Goal: Navigation & Orientation: Understand site structure

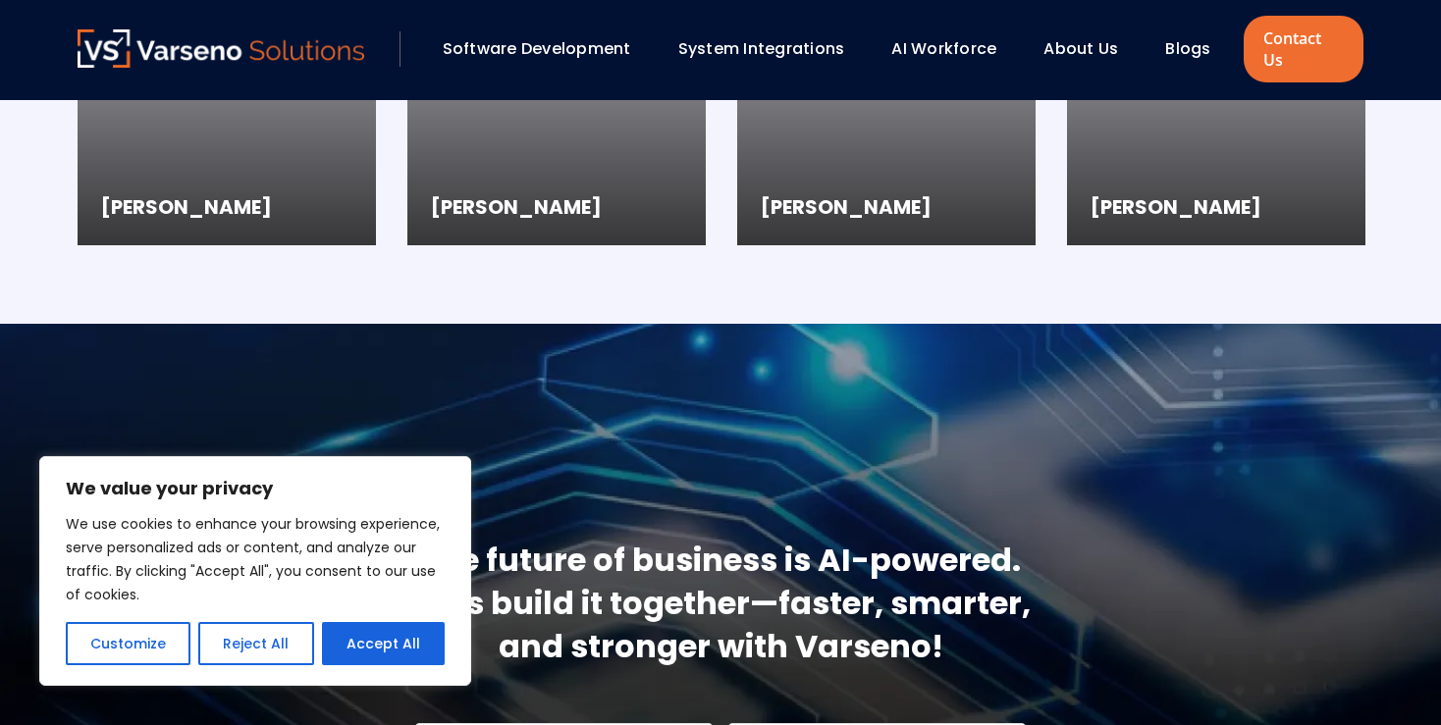
scroll to position [5602, 0]
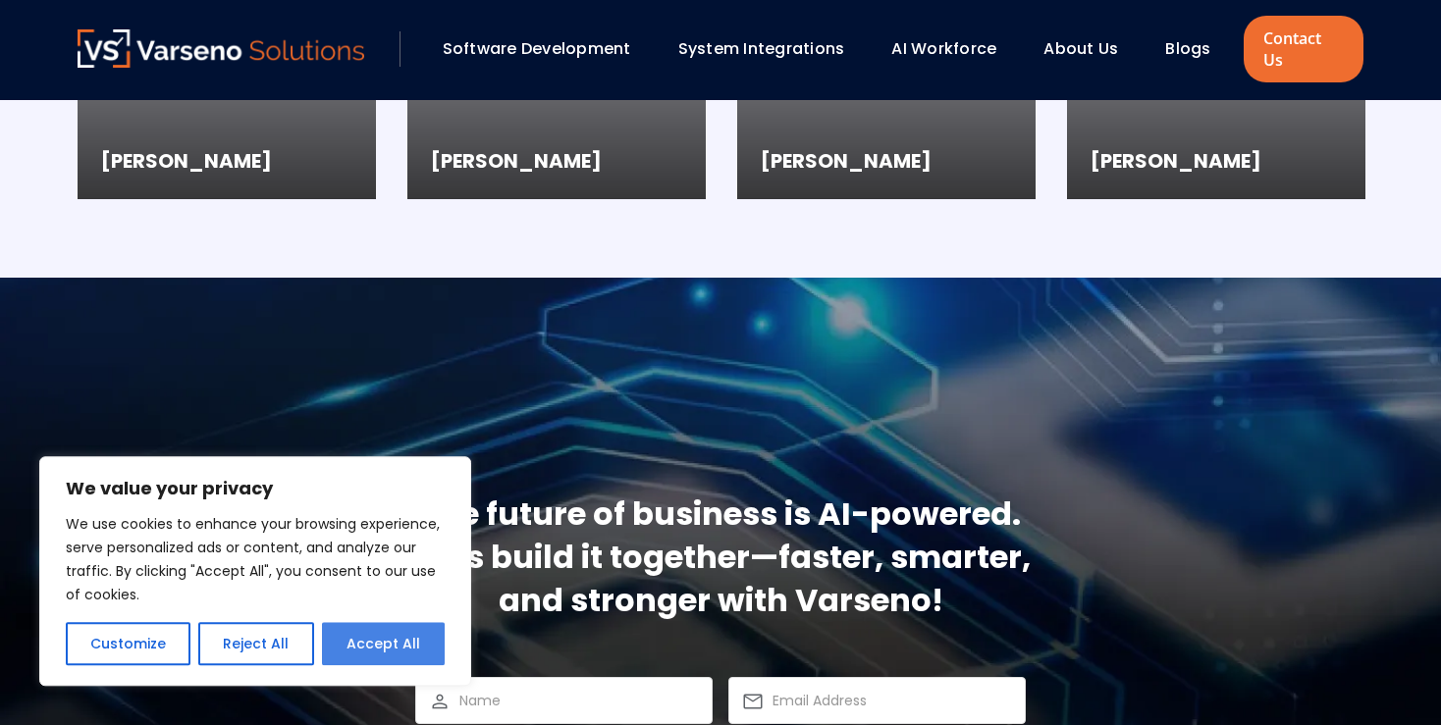
click at [380, 650] on button "Accept All" at bounding box center [383, 643] width 123 height 43
checkbox input "true"
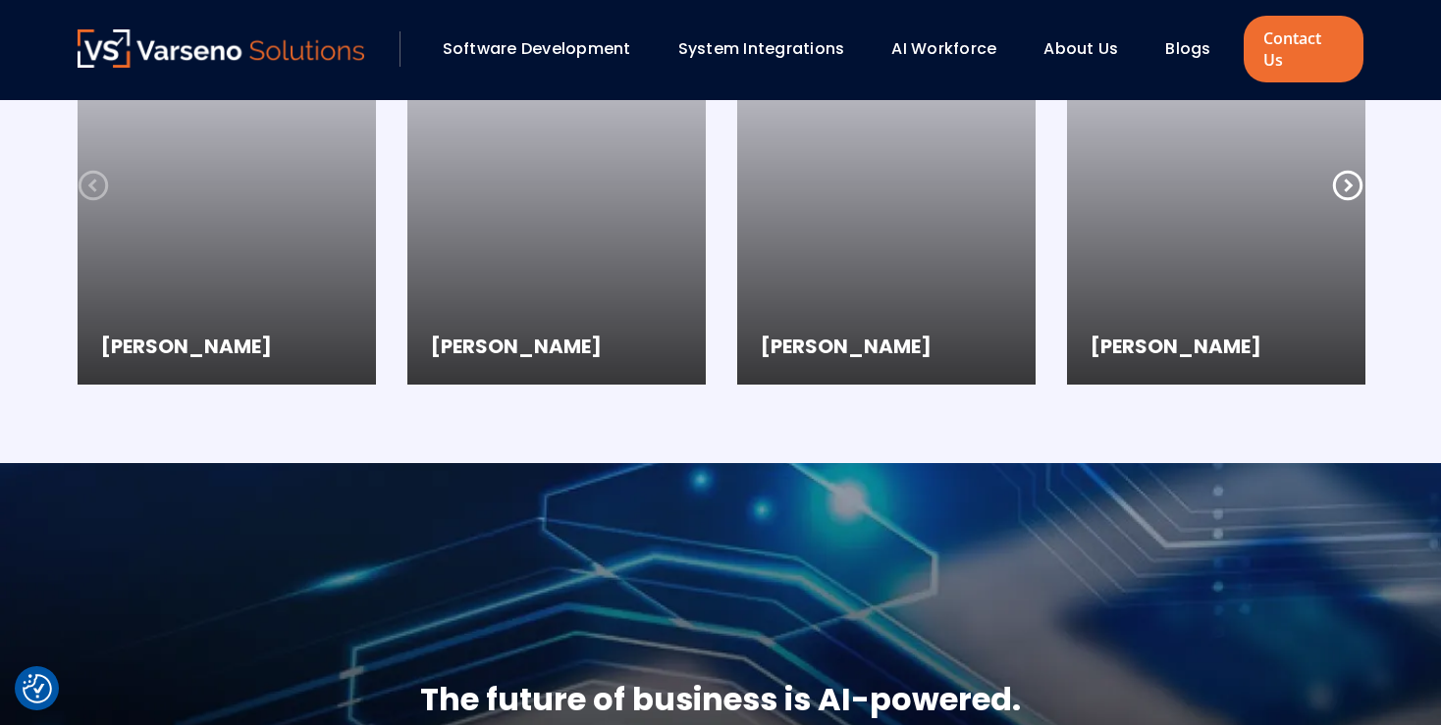
scroll to position [5014, 0]
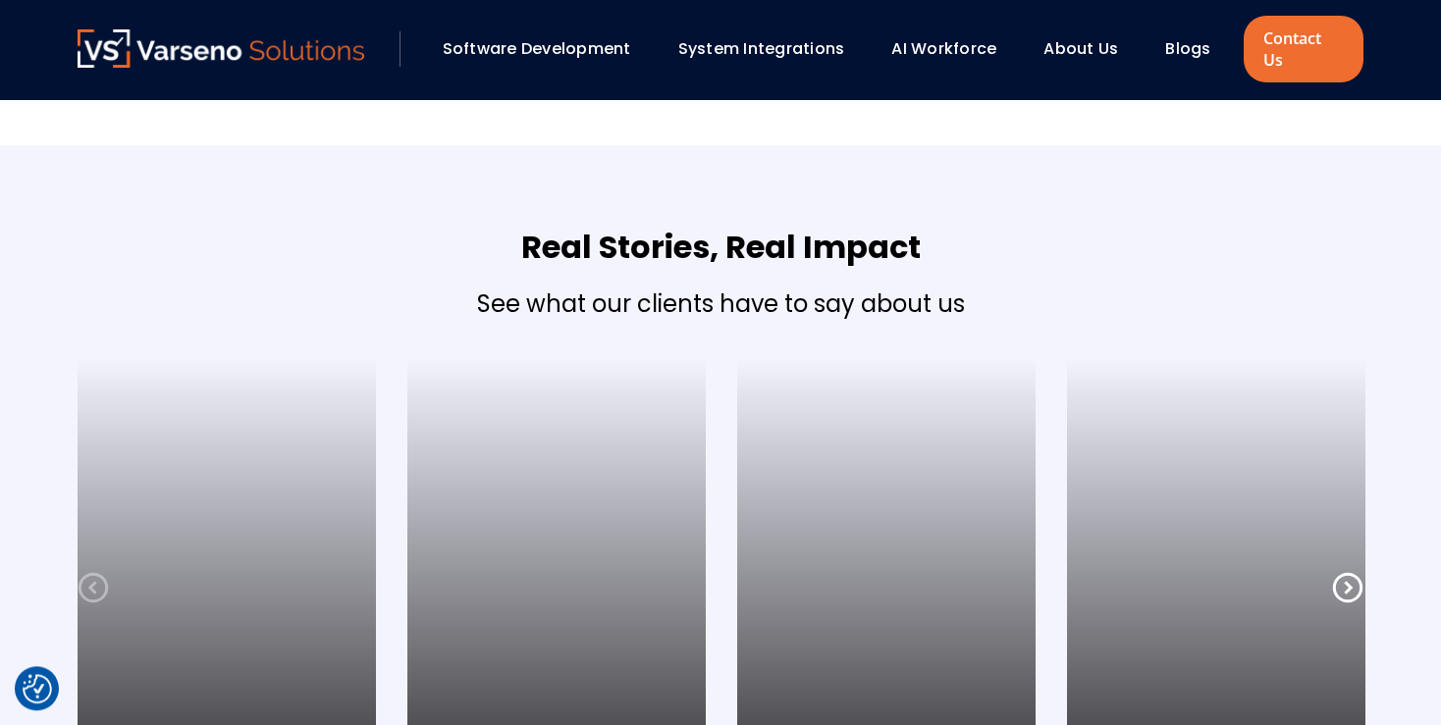
click at [1086, 44] on link "About Us" at bounding box center [1080, 48] width 75 height 23
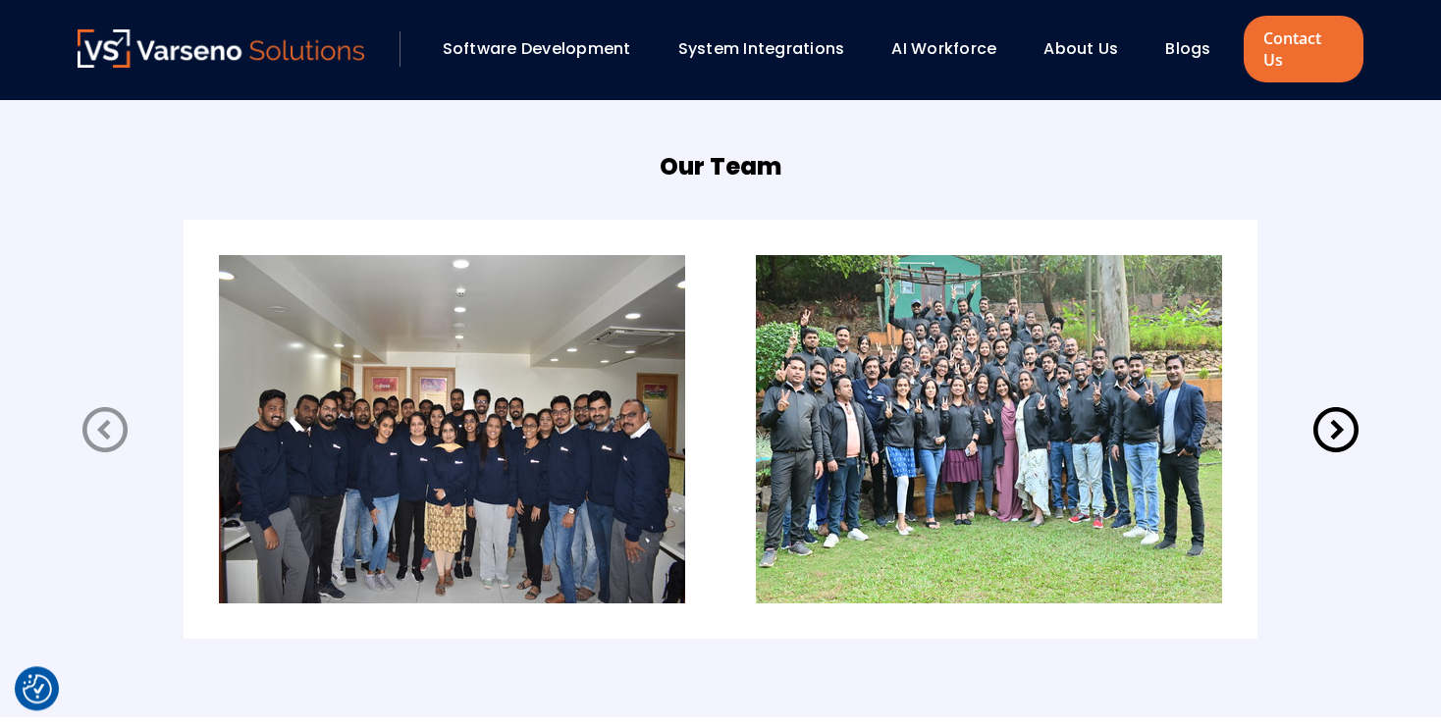
scroll to position [3981, 0]
click at [384, 410] on img at bounding box center [452, 429] width 466 height 348
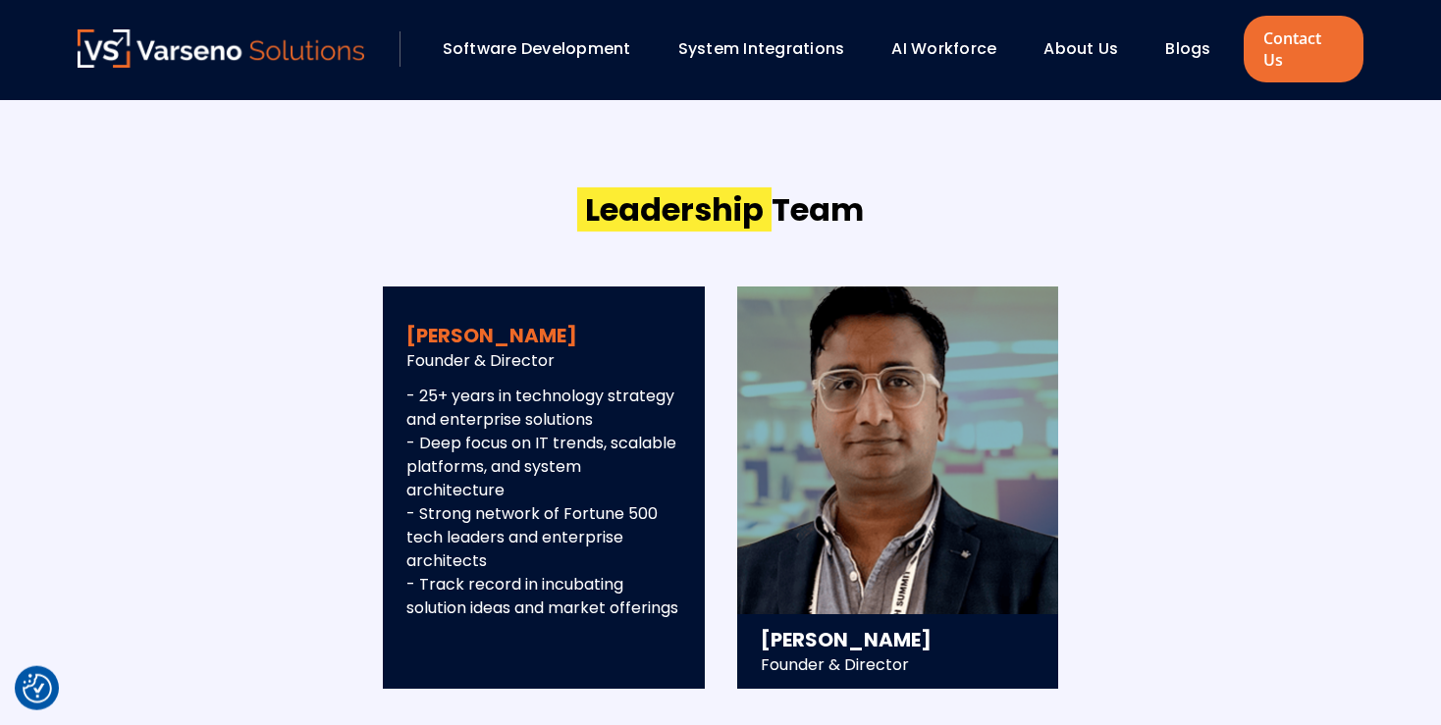
scroll to position [1972, 0]
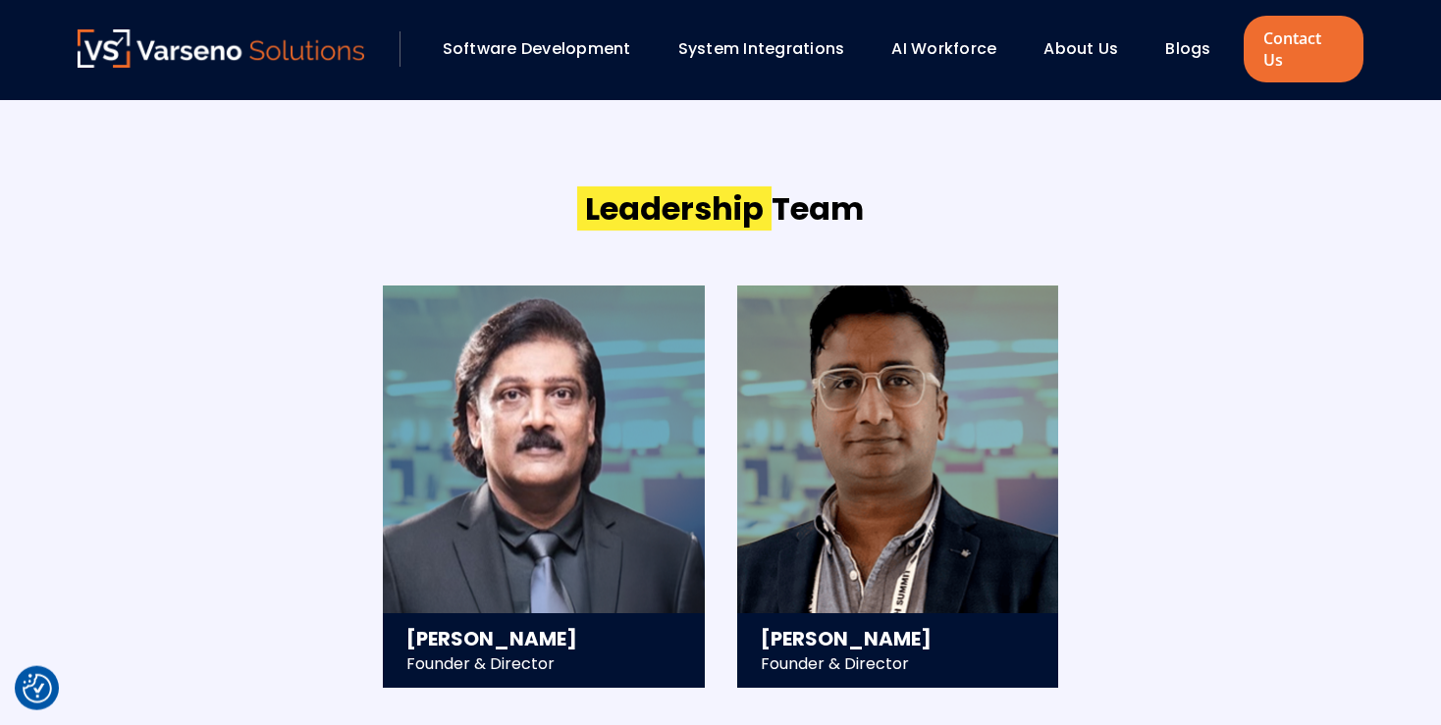
click at [1183, 37] on link "Blogs" at bounding box center [1187, 48] width 45 height 23
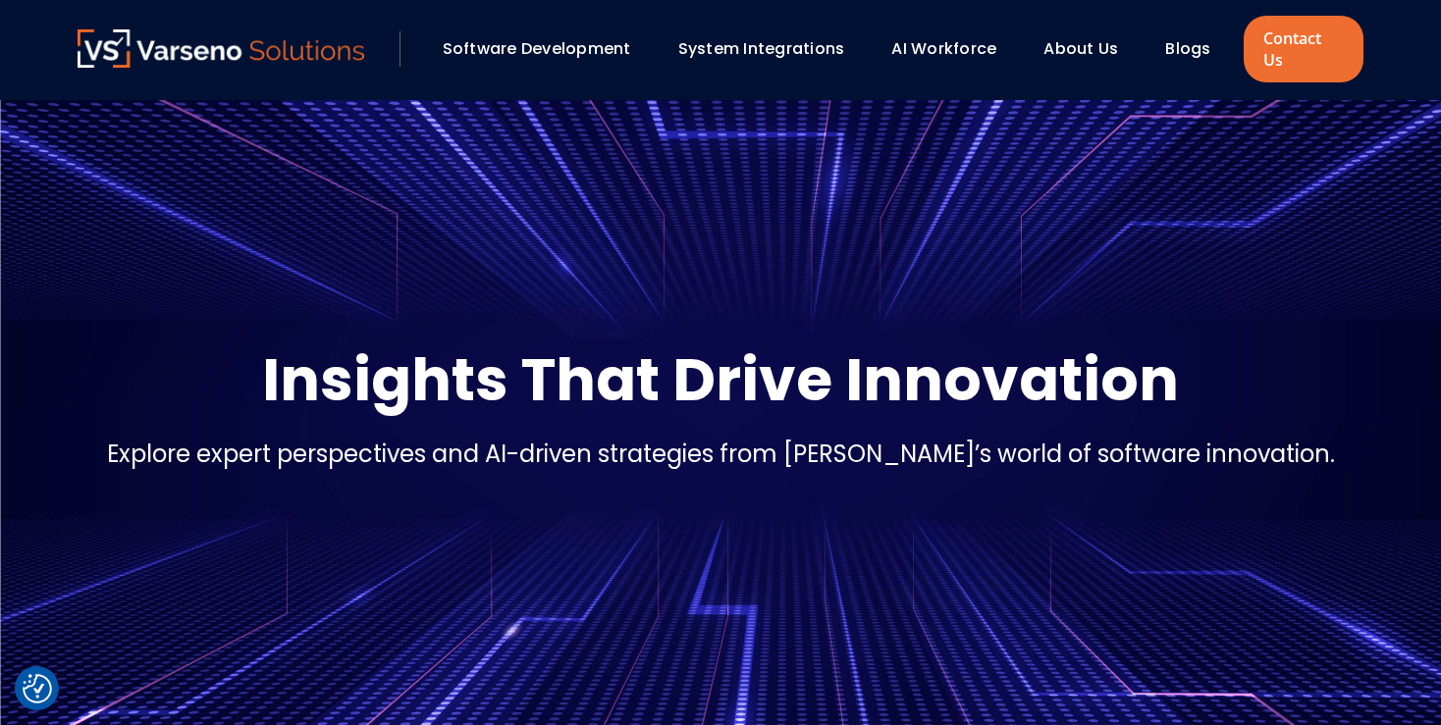
click at [737, 41] on link "System Integrations" at bounding box center [761, 48] width 167 height 23
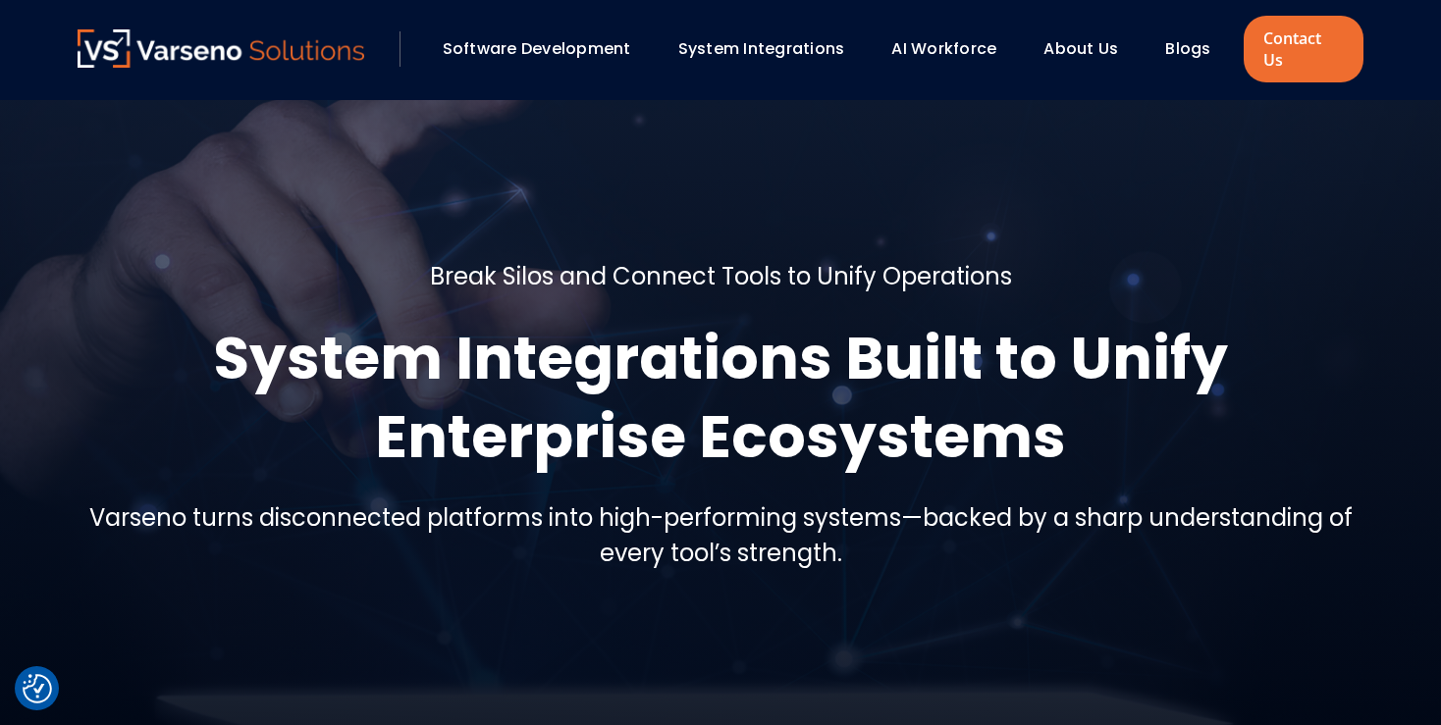
click at [601, 39] on link "Software Development" at bounding box center [537, 48] width 188 height 23
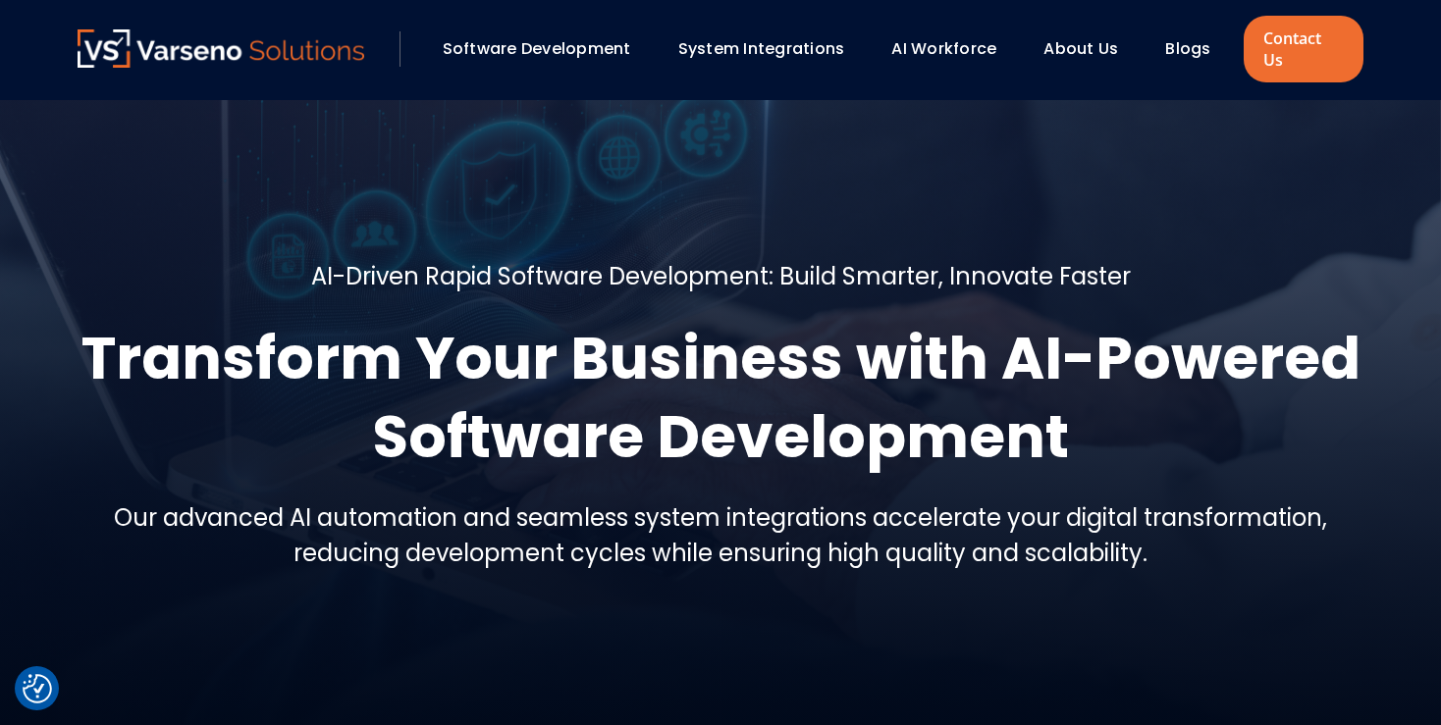
click at [1086, 37] on link "About Us" at bounding box center [1080, 48] width 75 height 23
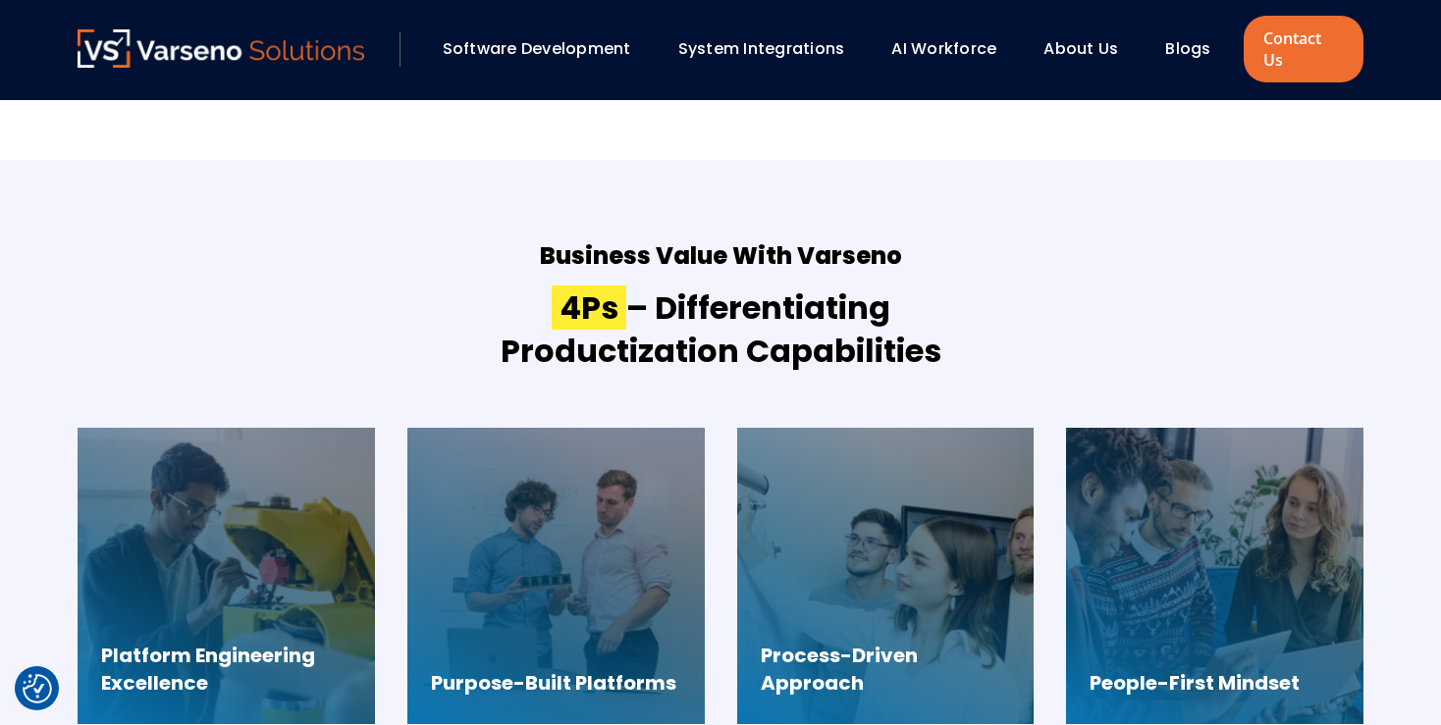
scroll to position [1207, 0]
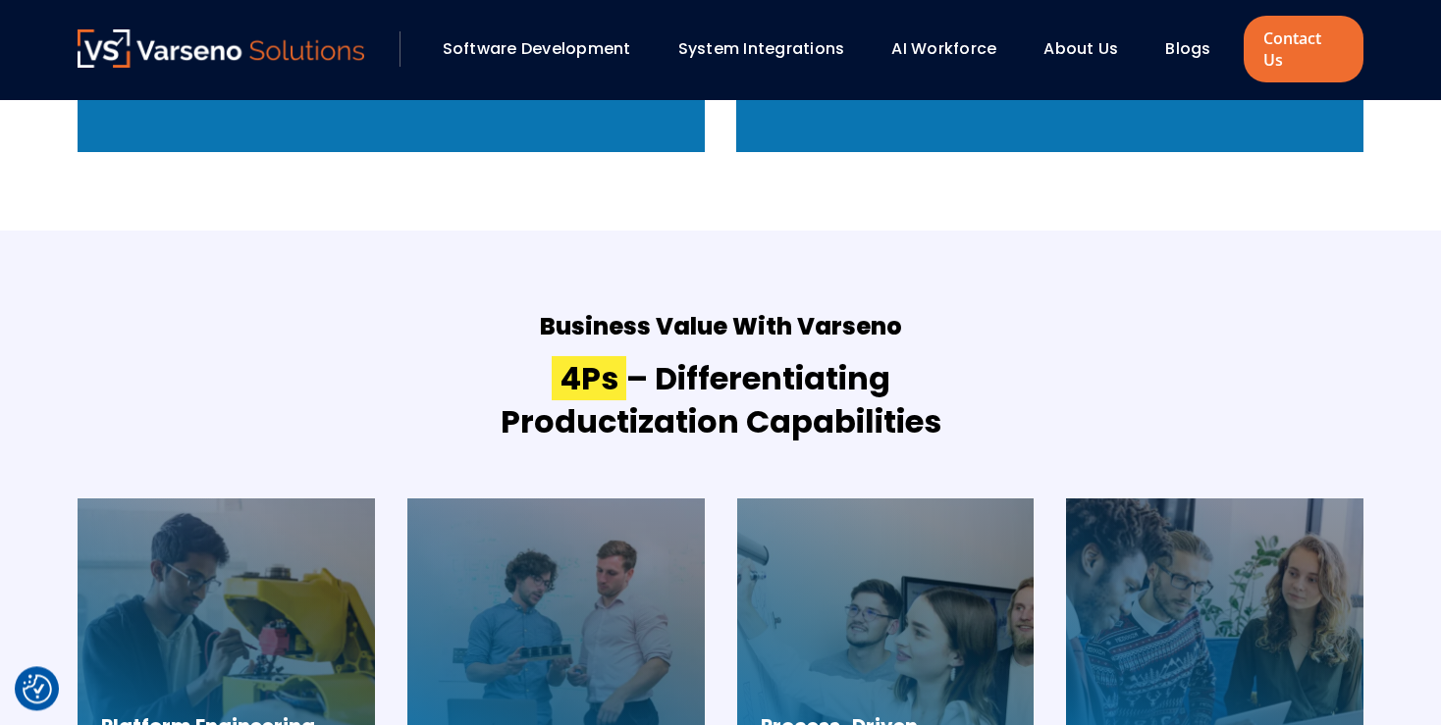
click at [1092, 40] on link "About Us" at bounding box center [1080, 48] width 75 height 23
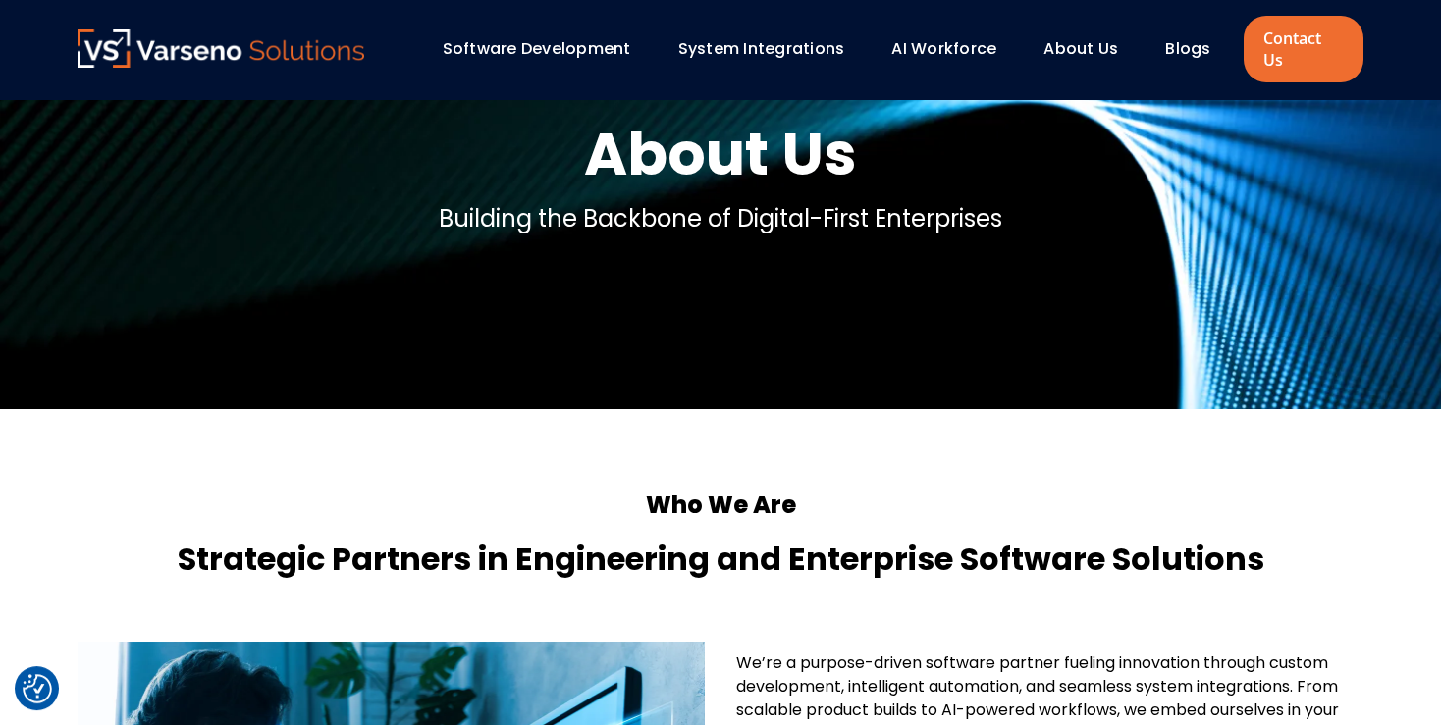
scroll to position [105, 0]
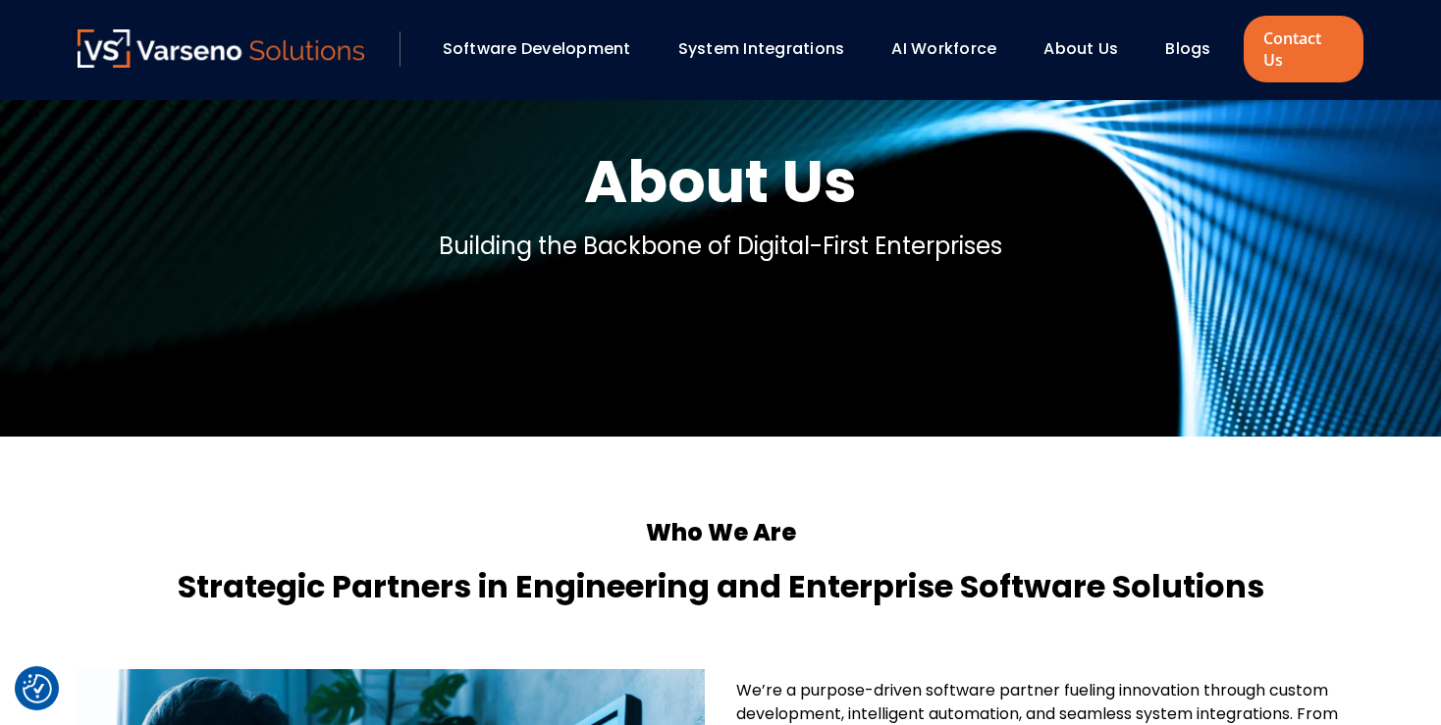
click at [804, 37] on link "System Integrations" at bounding box center [761, 48] width 167 height 23
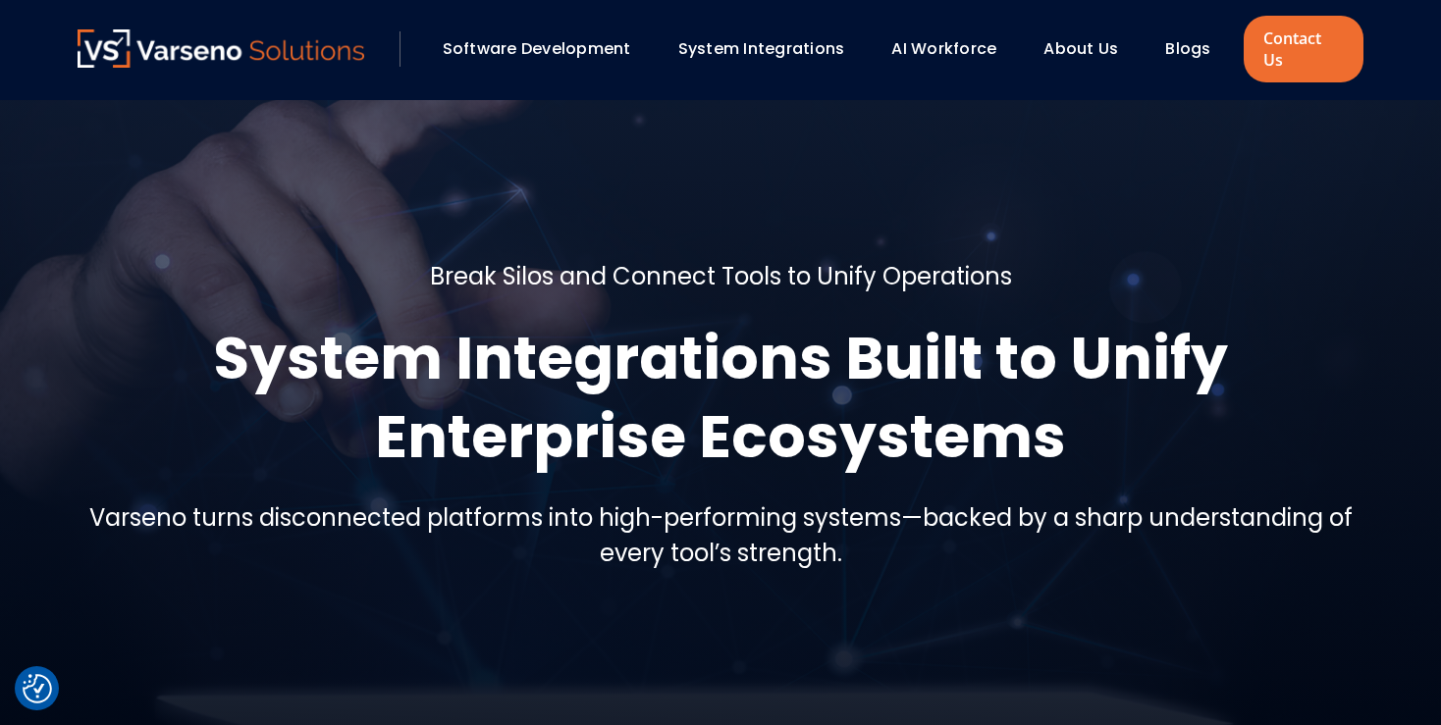
click at [567, 42] on link "Software Development" at bounding box center [537, 48] width 188 height 23
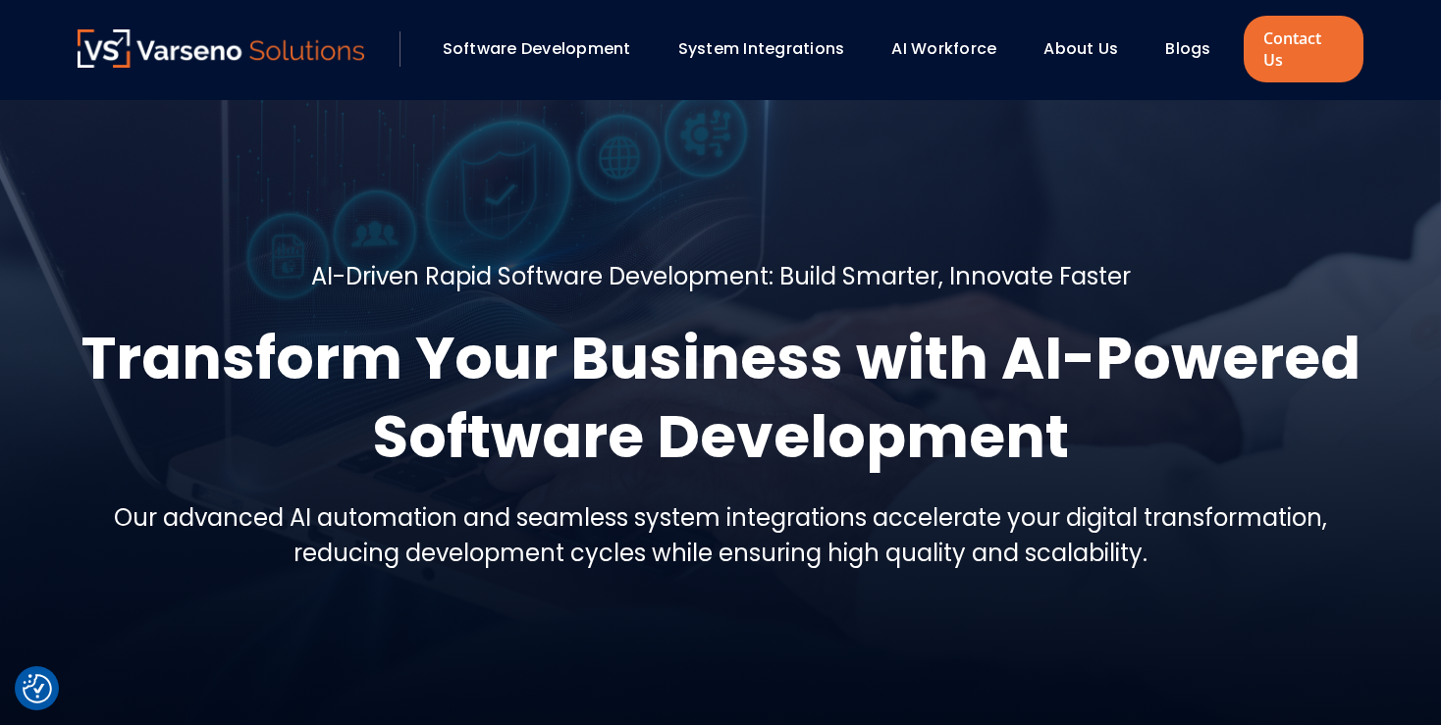
click at [1184, 37] on link "Blogs" at bounding box center [1187, 48] width 45 height 23
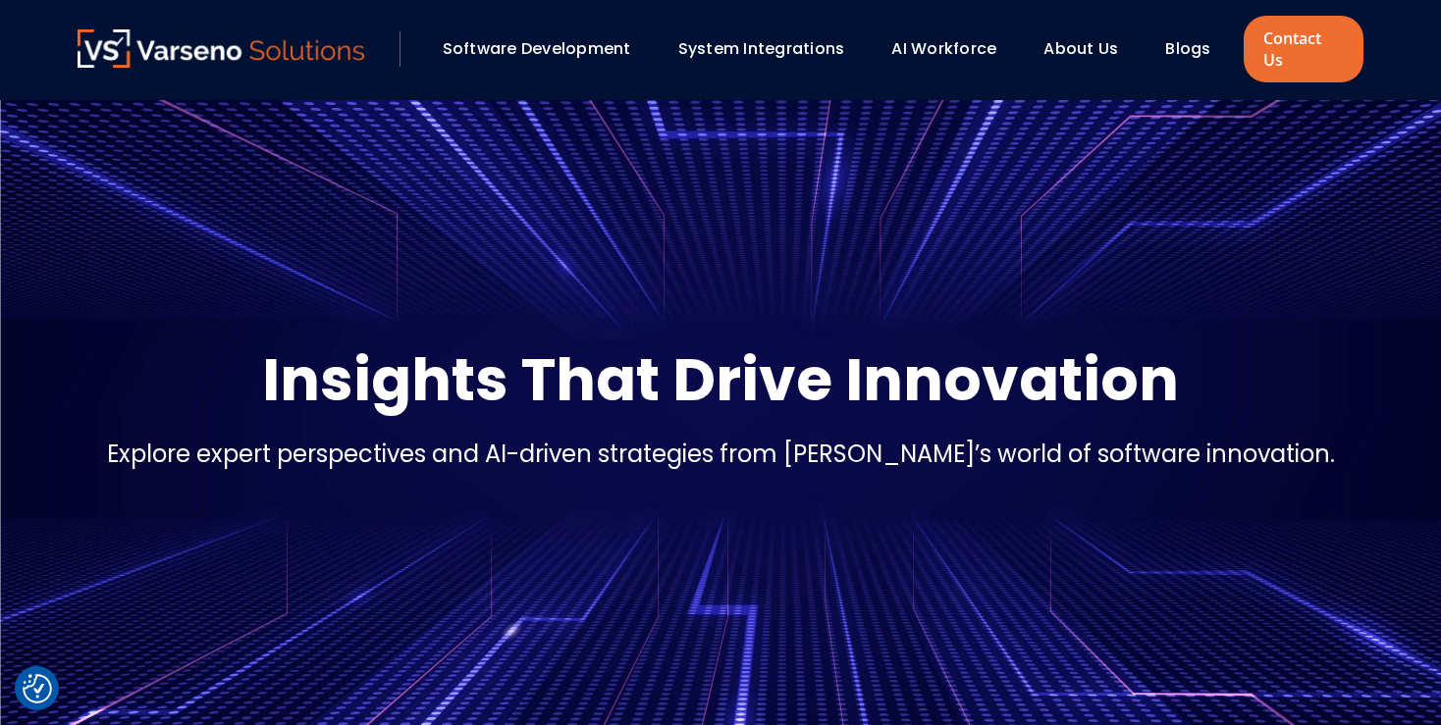
click at [522, 38] on link "Software Development" at bounding box center [537, 48] width 188 height 23
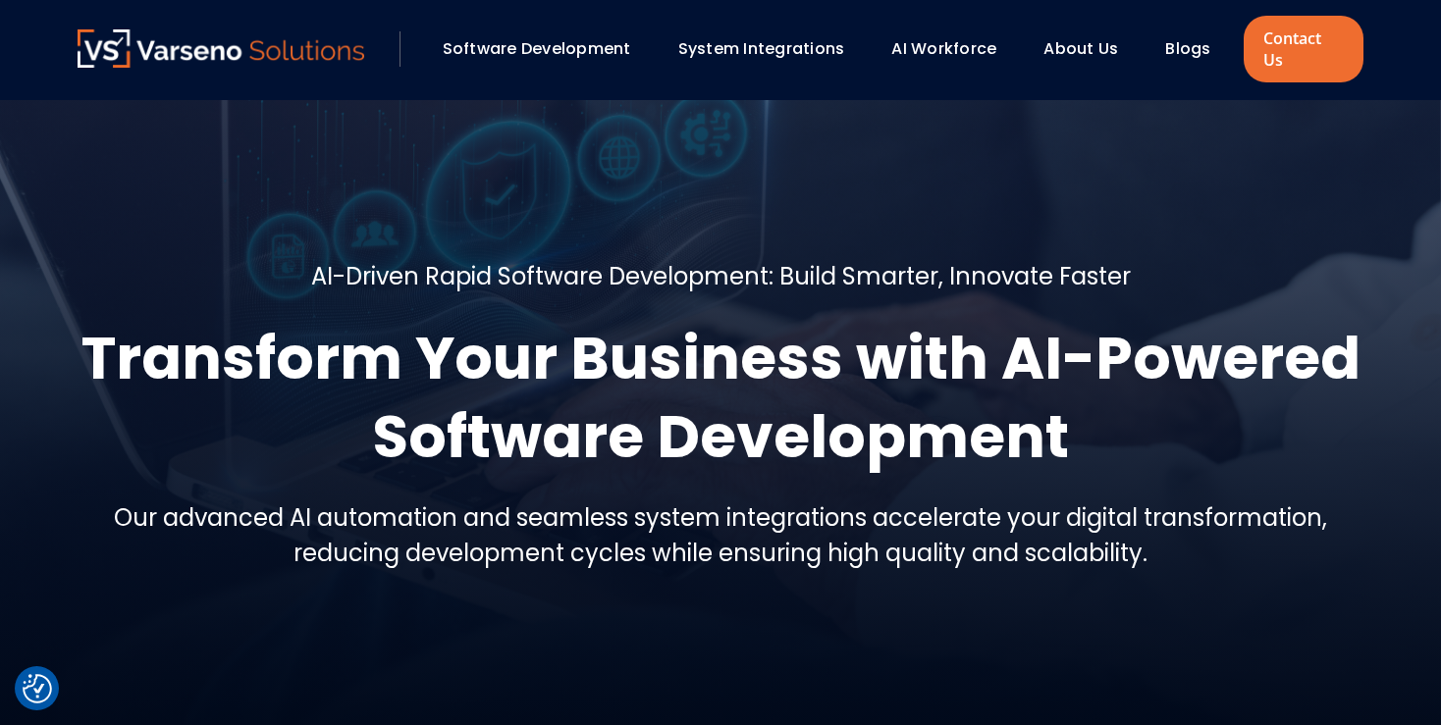
click at [573, 37] on link "Software Development" at bounding box center [537, 48] width 188 height 23
click at [1191, 37] on link "Blogs" at bounding box center [1187, 48] width 45 height 23
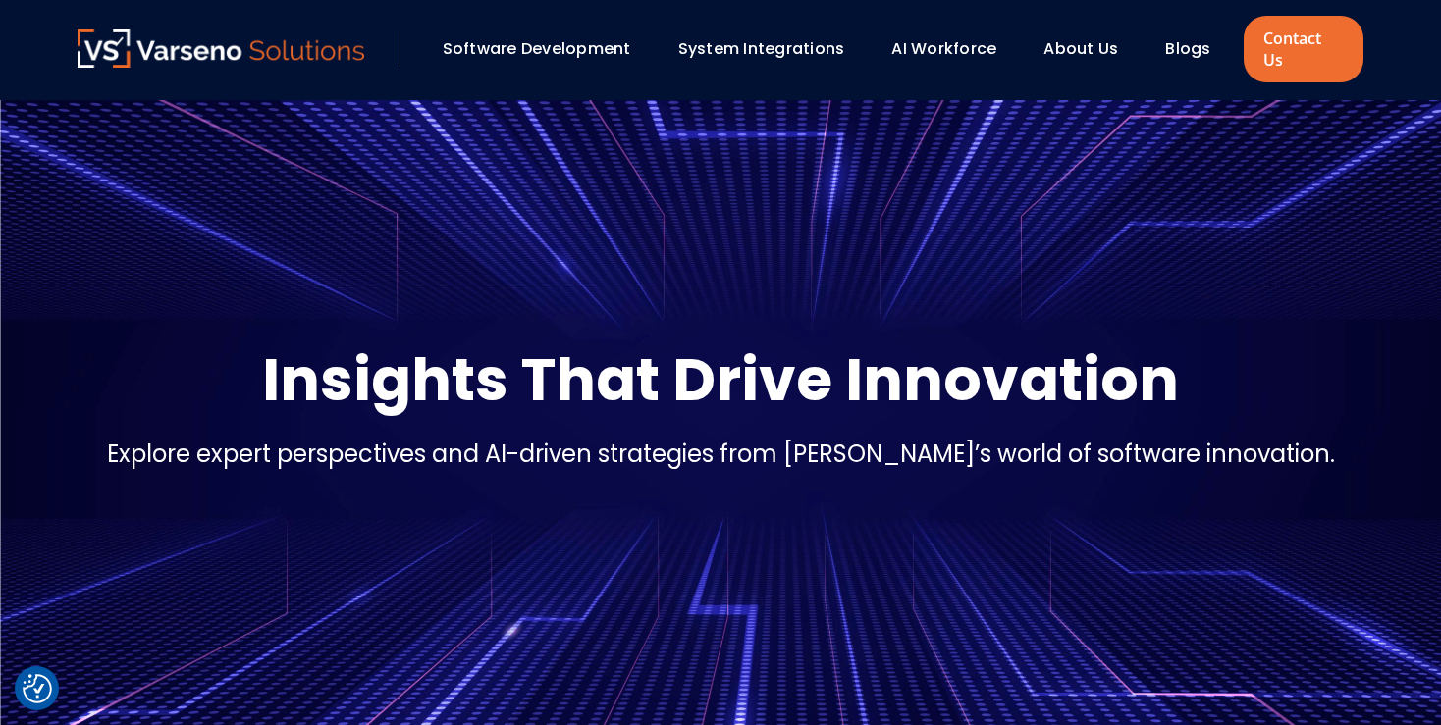
click at [1179, 37] on link "Blogs" at bounding box center [1187, 48] width 45 height 23
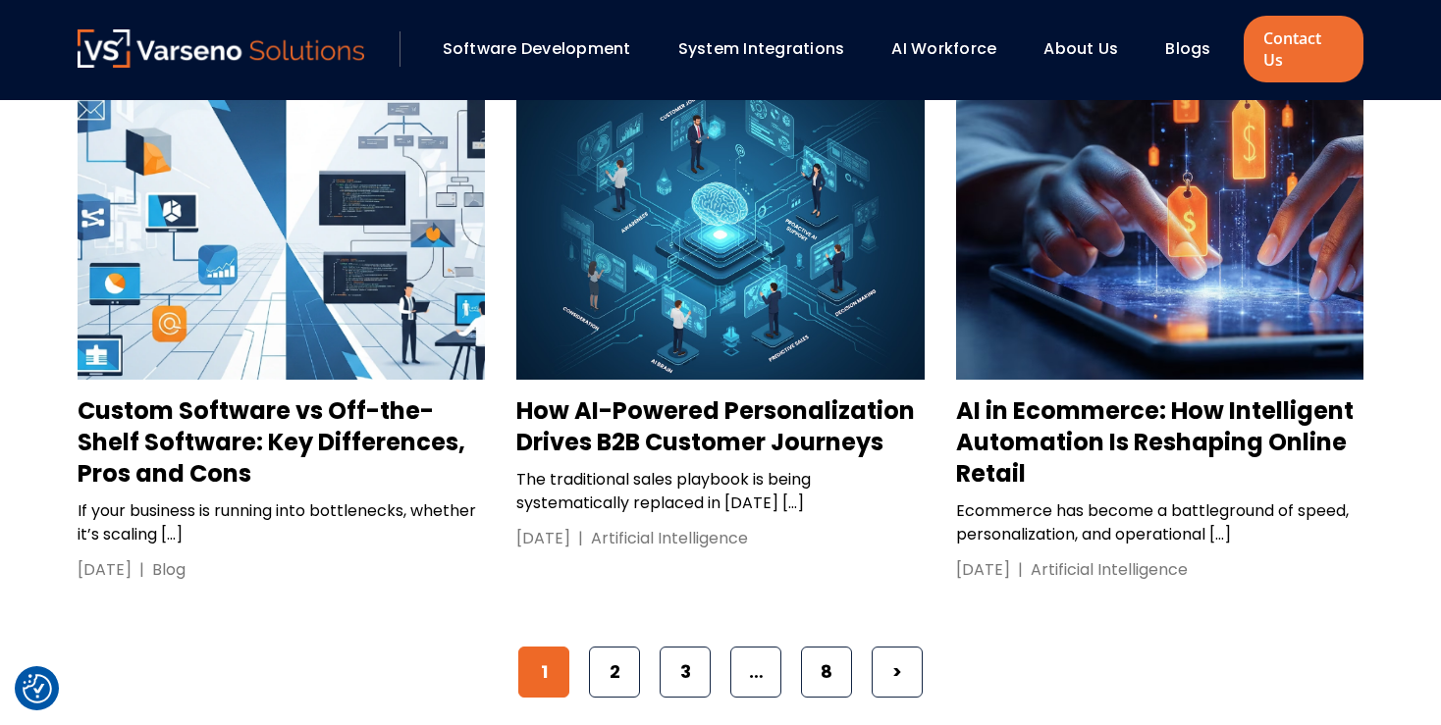
scroll to position [2972, 0]
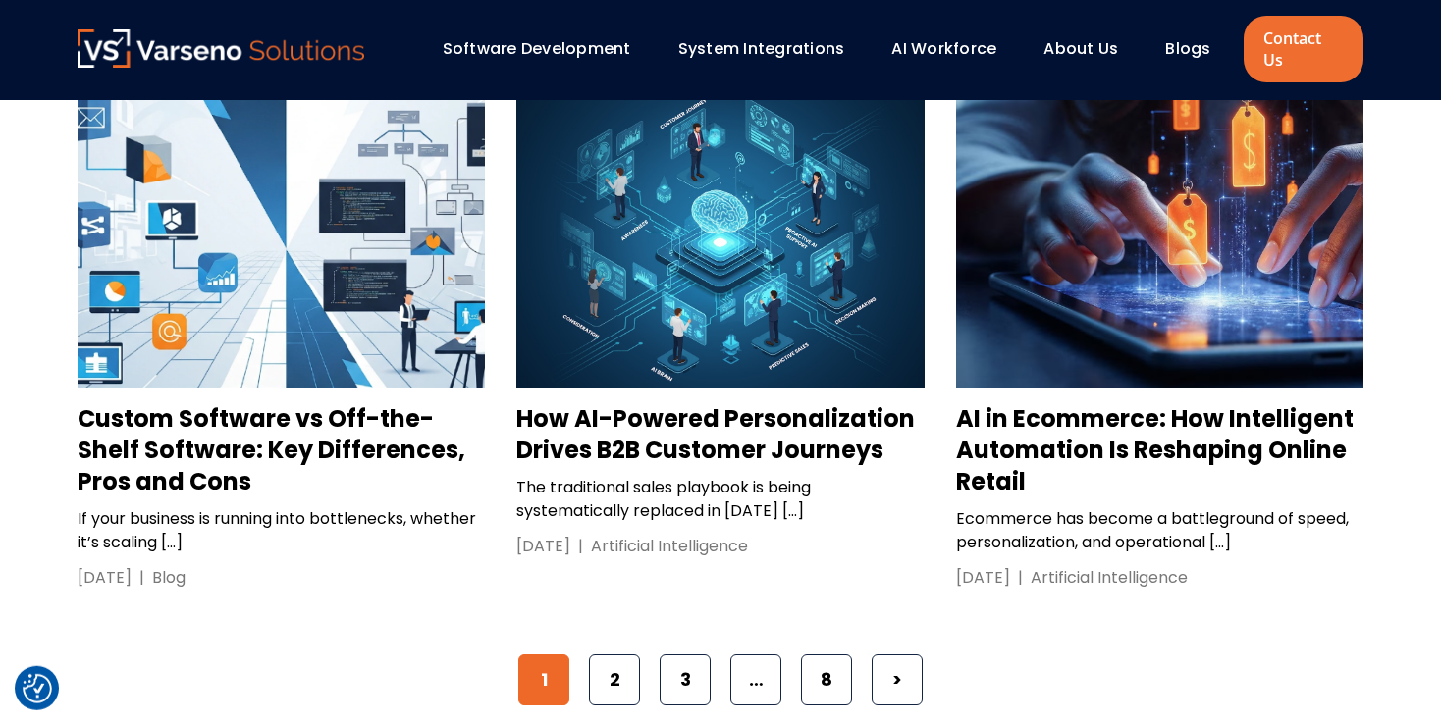
click at [574, 37] on link "Software Development" at bounding box center [537, 48] width 188 height 23
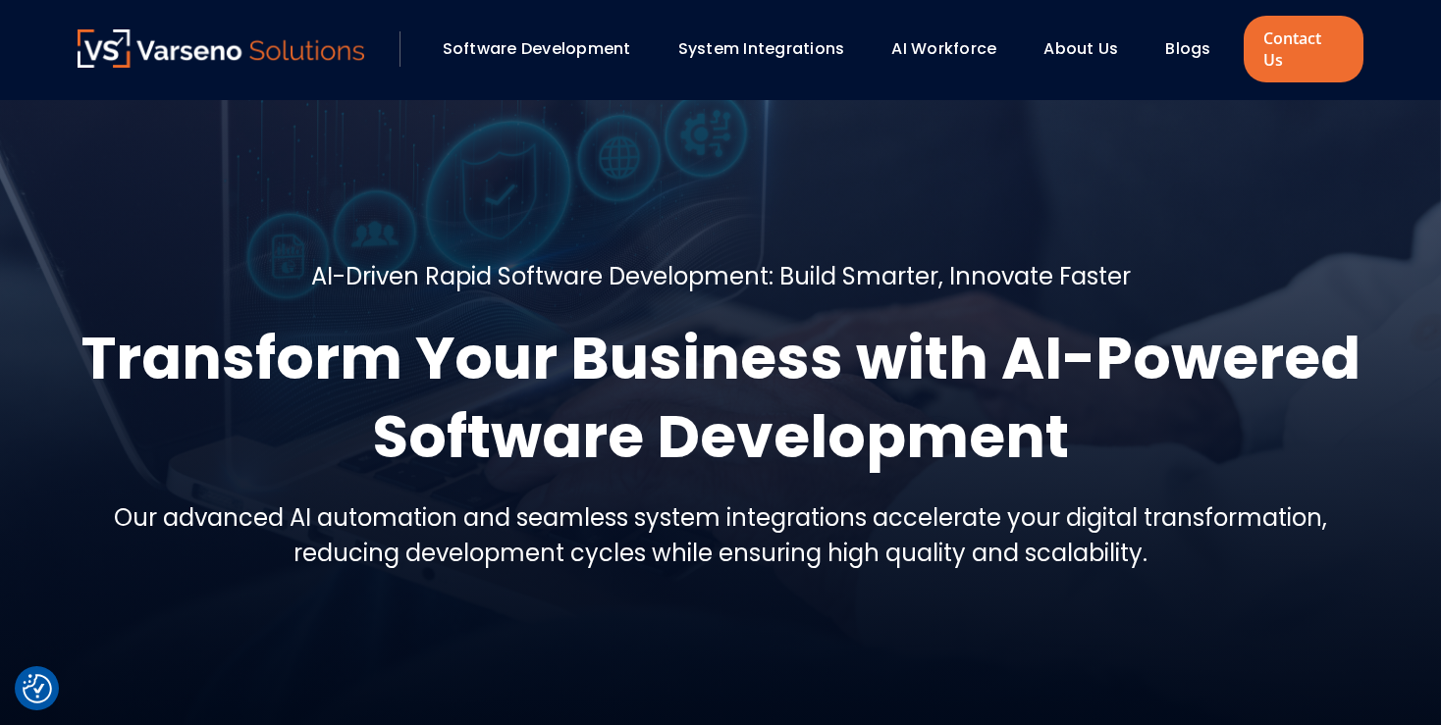
checkbox input "true"
click at [285, 43] on img at bounding box center [221, 48] width 287 height 38
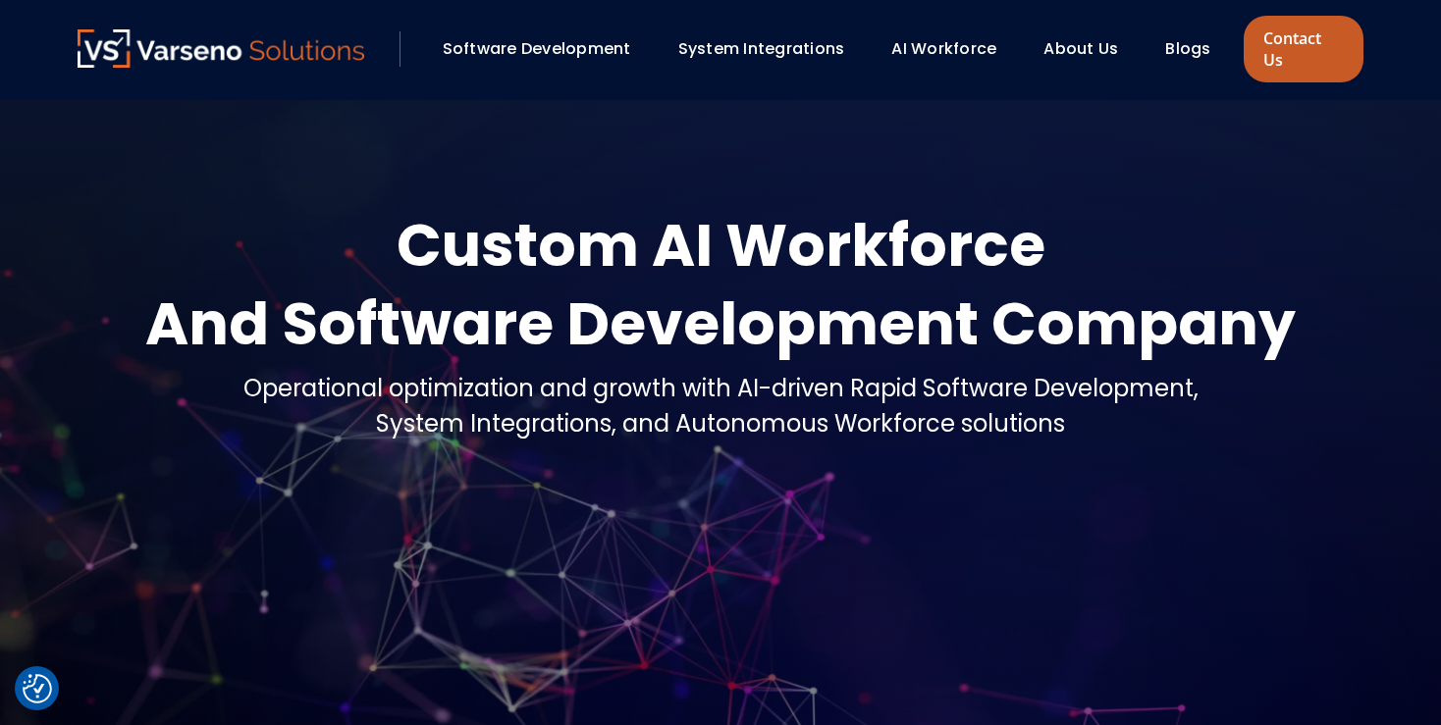
click at [1301, 39] on link "Contact Us" at bounding box center [1304, 49] width 120 height 67
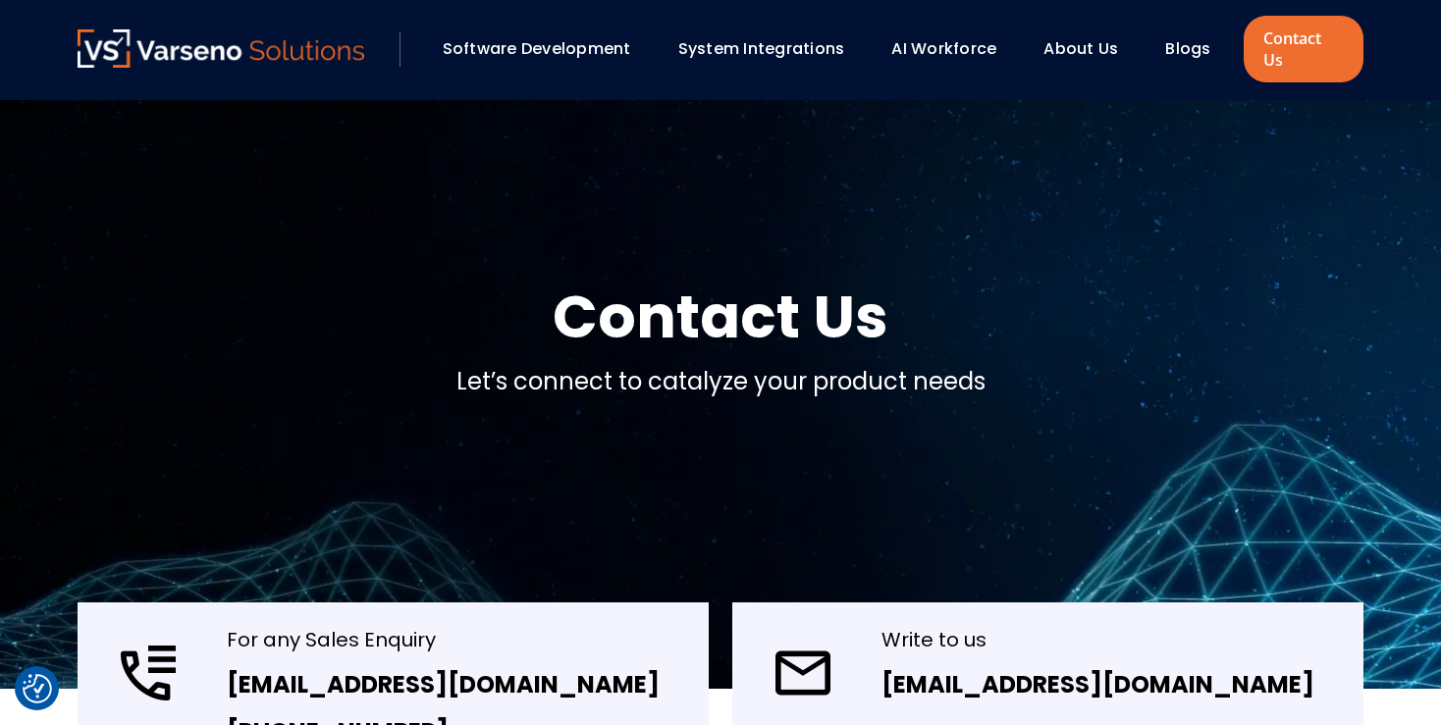
click at [1192, 37] on link "Blogs" at bounding box center [1187, 48] width 45 height 23
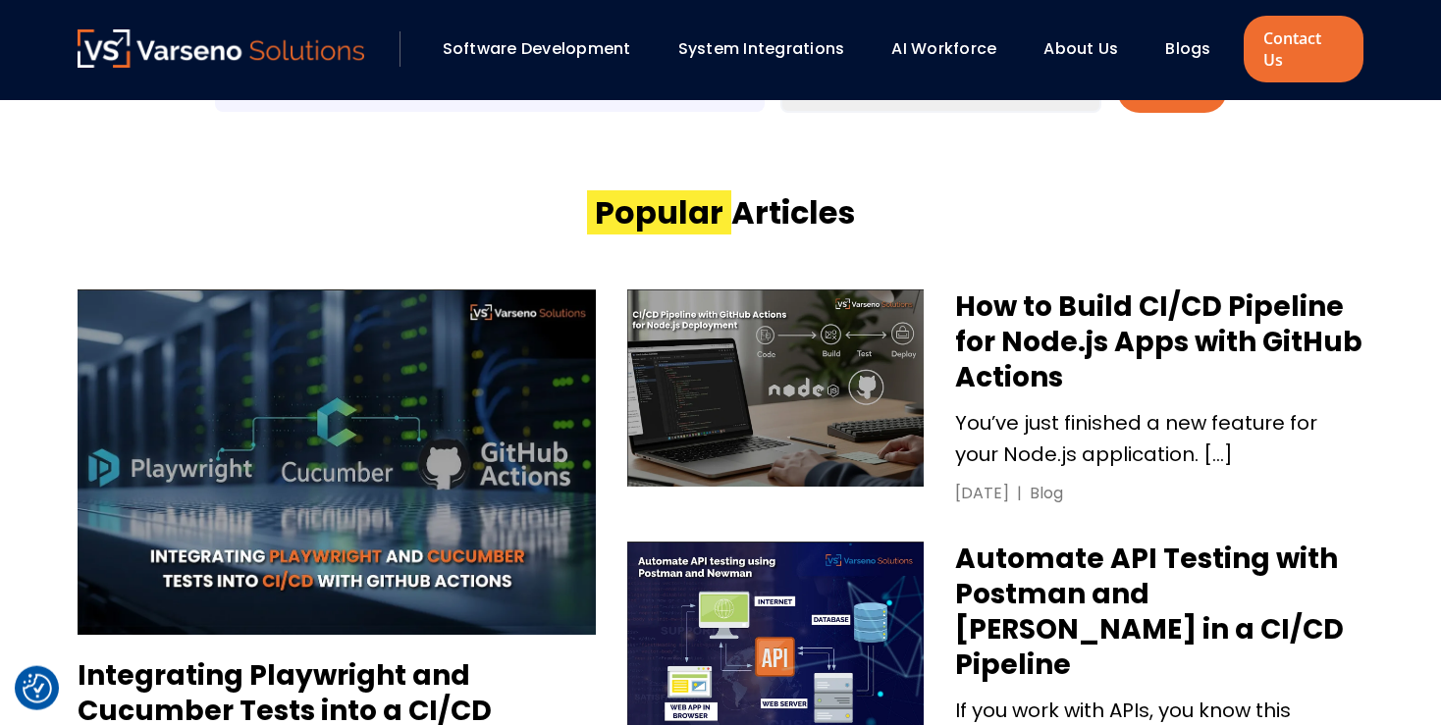
scroll to position [730, 0]
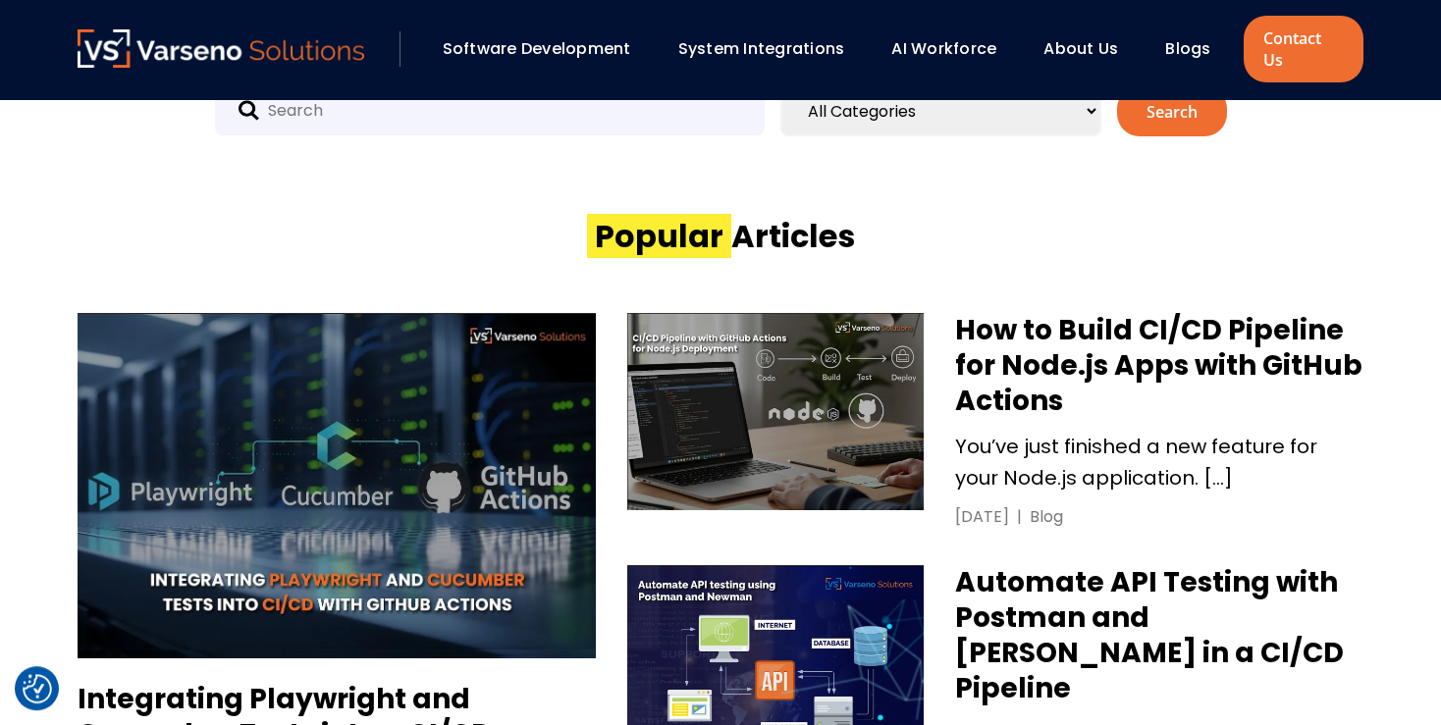
click at [1088, 39] on link "About Us" at bounding box center [1080, 48] width 75 height 23
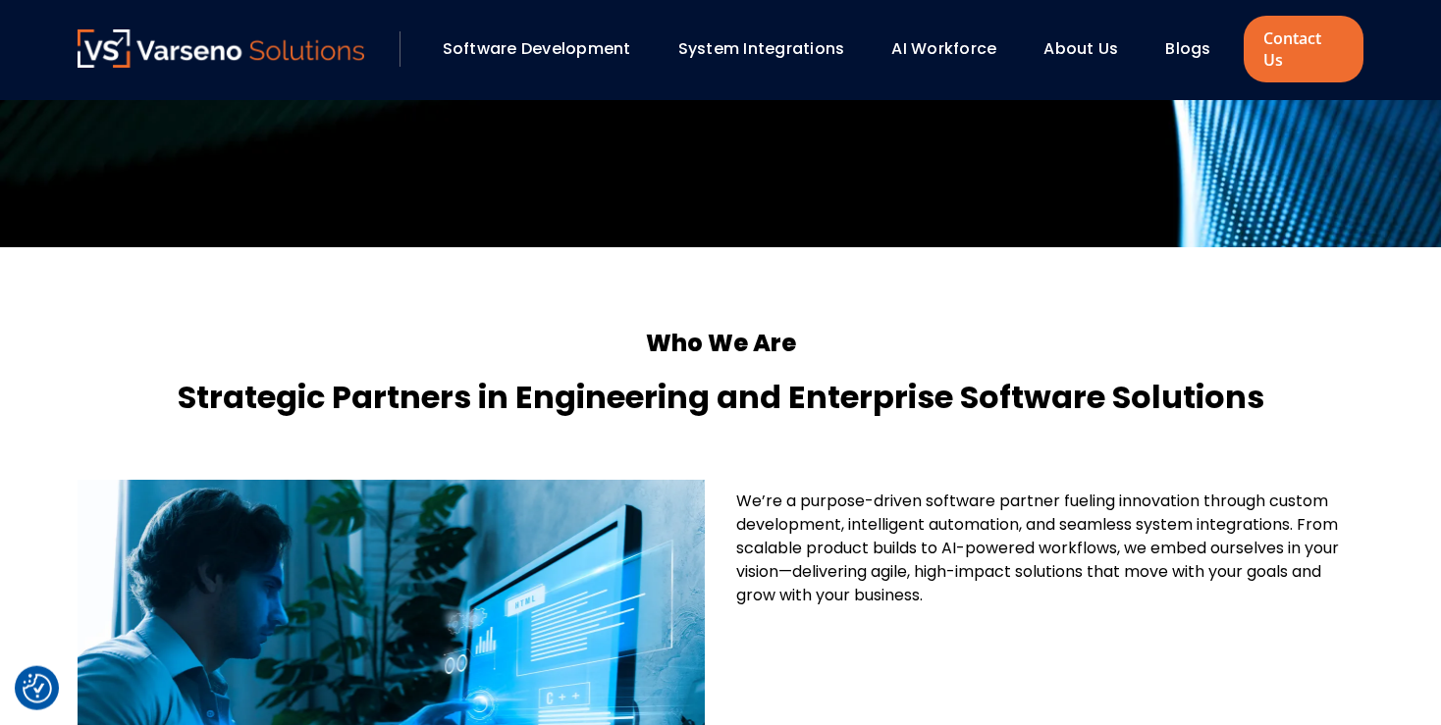
scroll to position [236, 0]
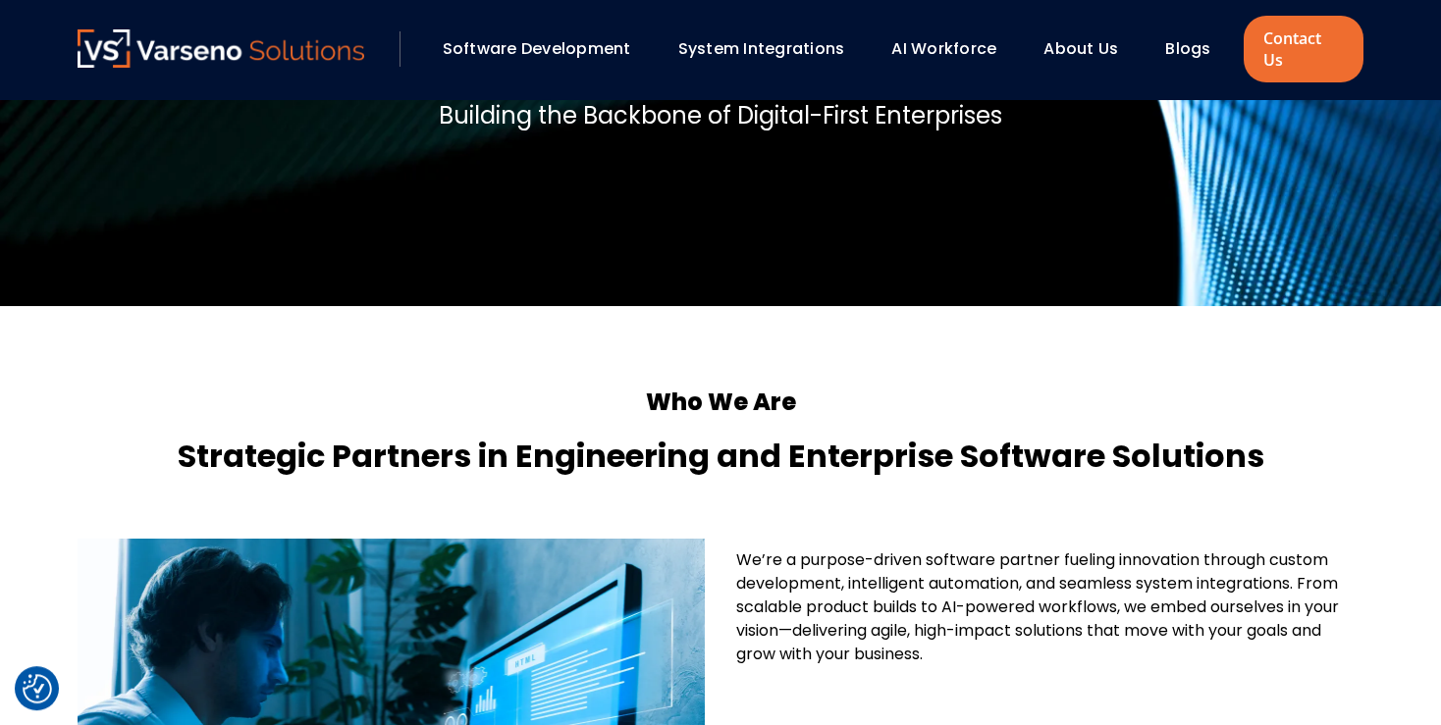
click at [975, 37] on link "AI Workforce" at bounding box center [943, 48] width 105 height 23
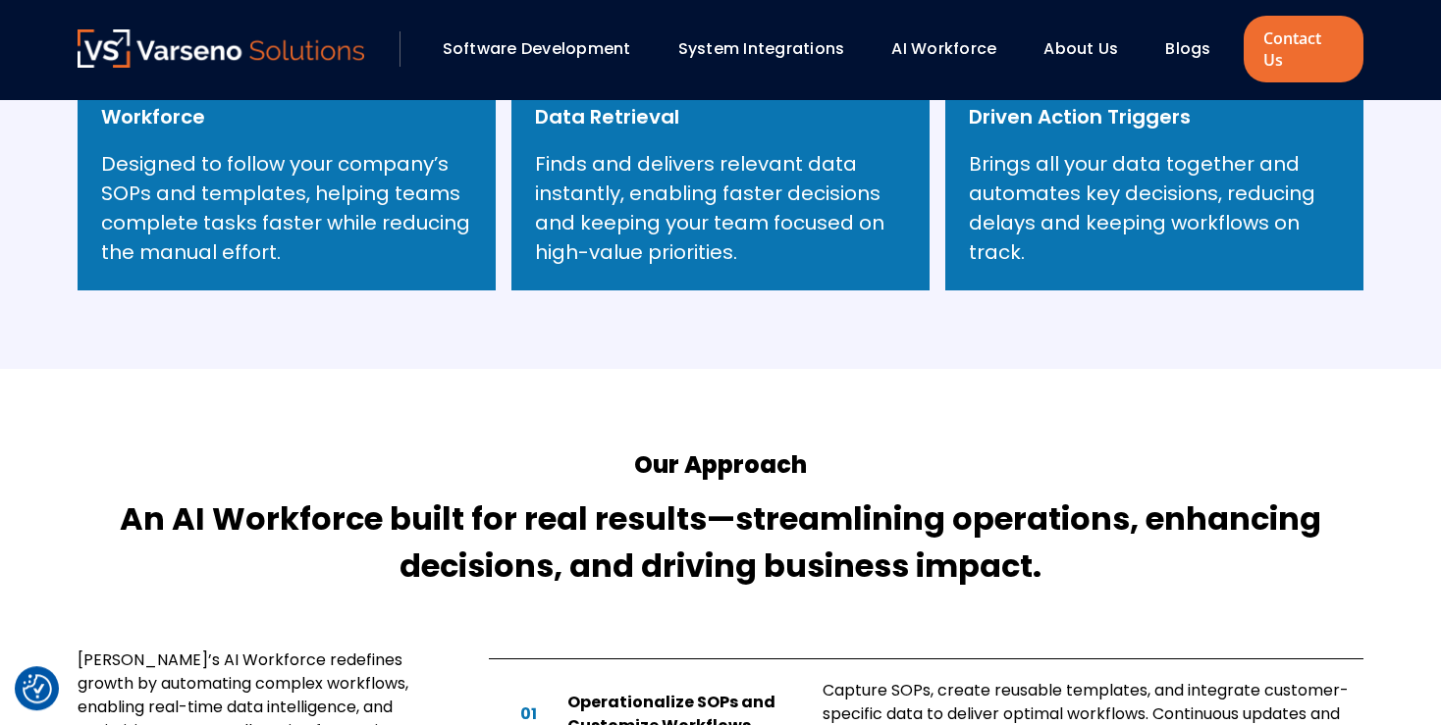
scroll to position [958, 0]
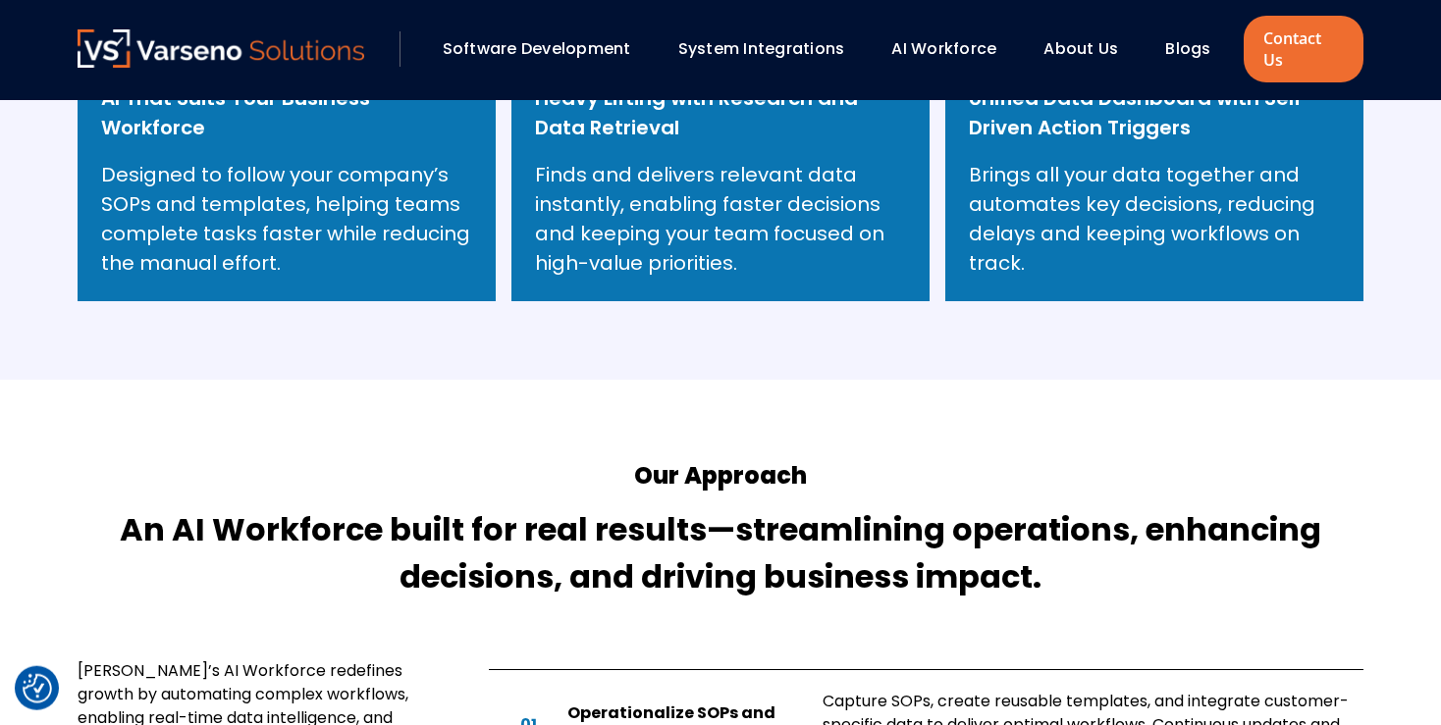
click at [812, 43] on link "System Integrations" at bounding box center [761, 48] width 167 height 23
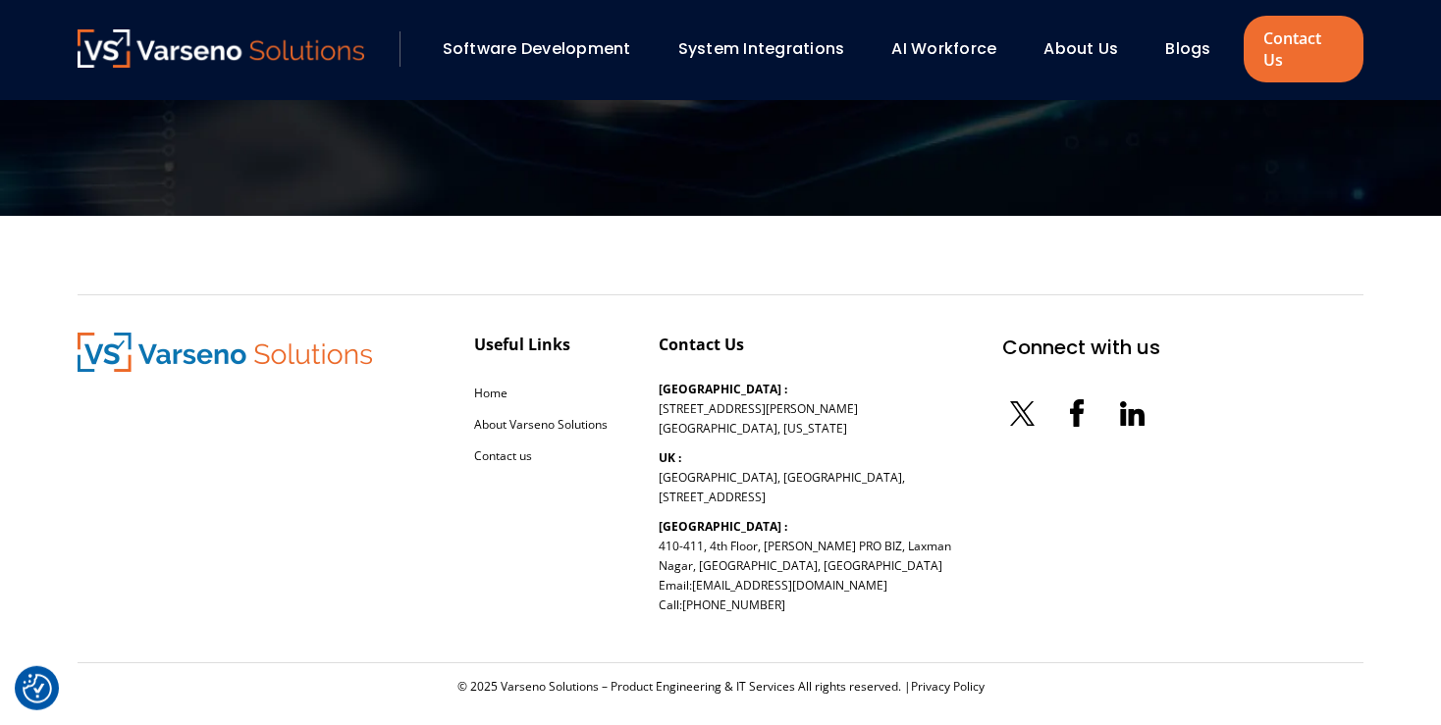
scroll to position [4109, 0]
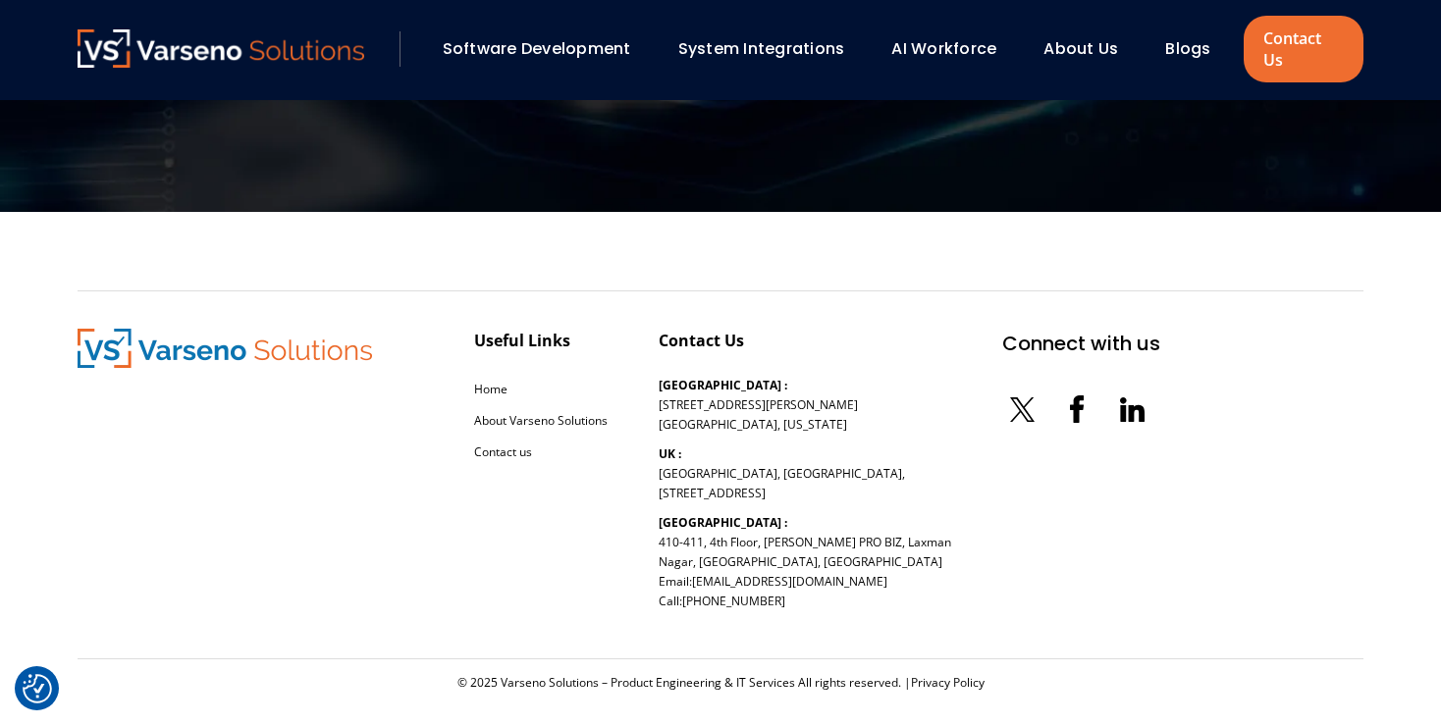
click at [748, 37] on link "System Integrations" at bounding box center [761, 48] width 167 height 23
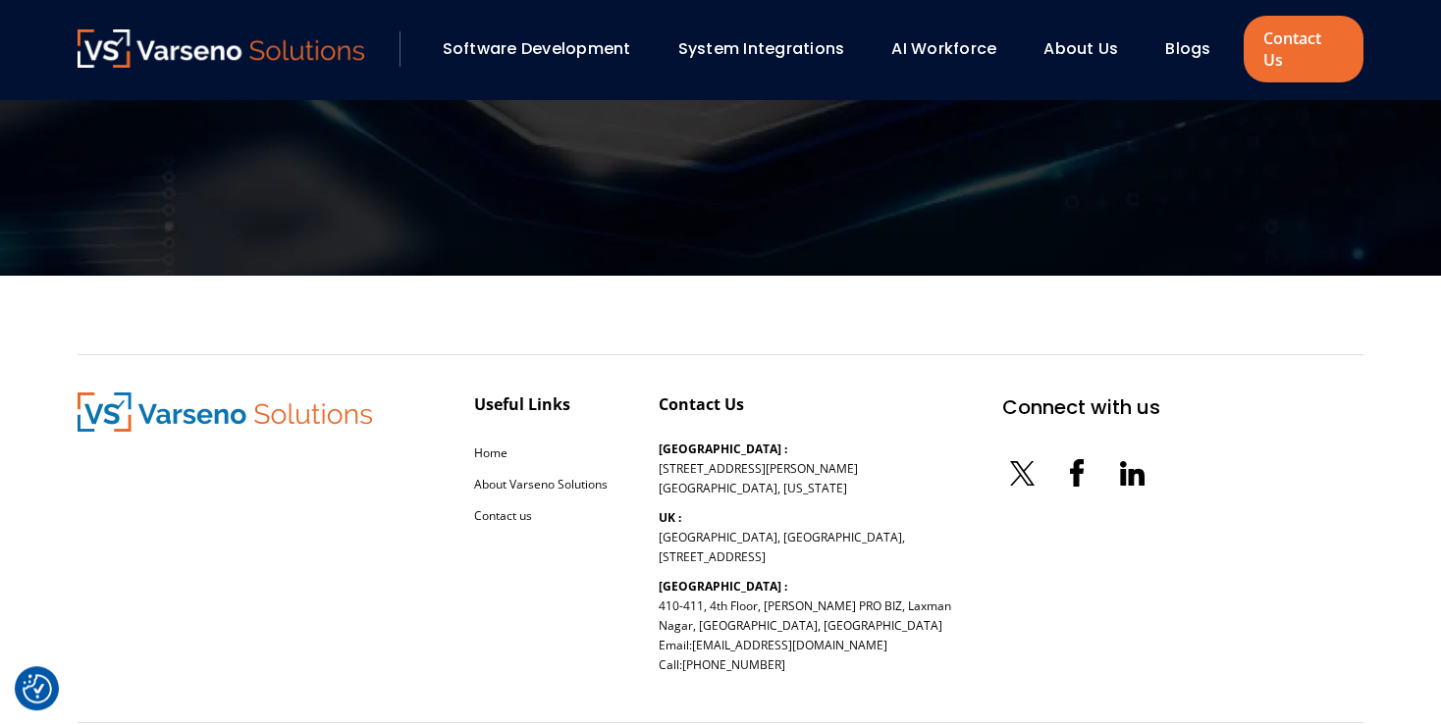
scroll to position [4109, 0]
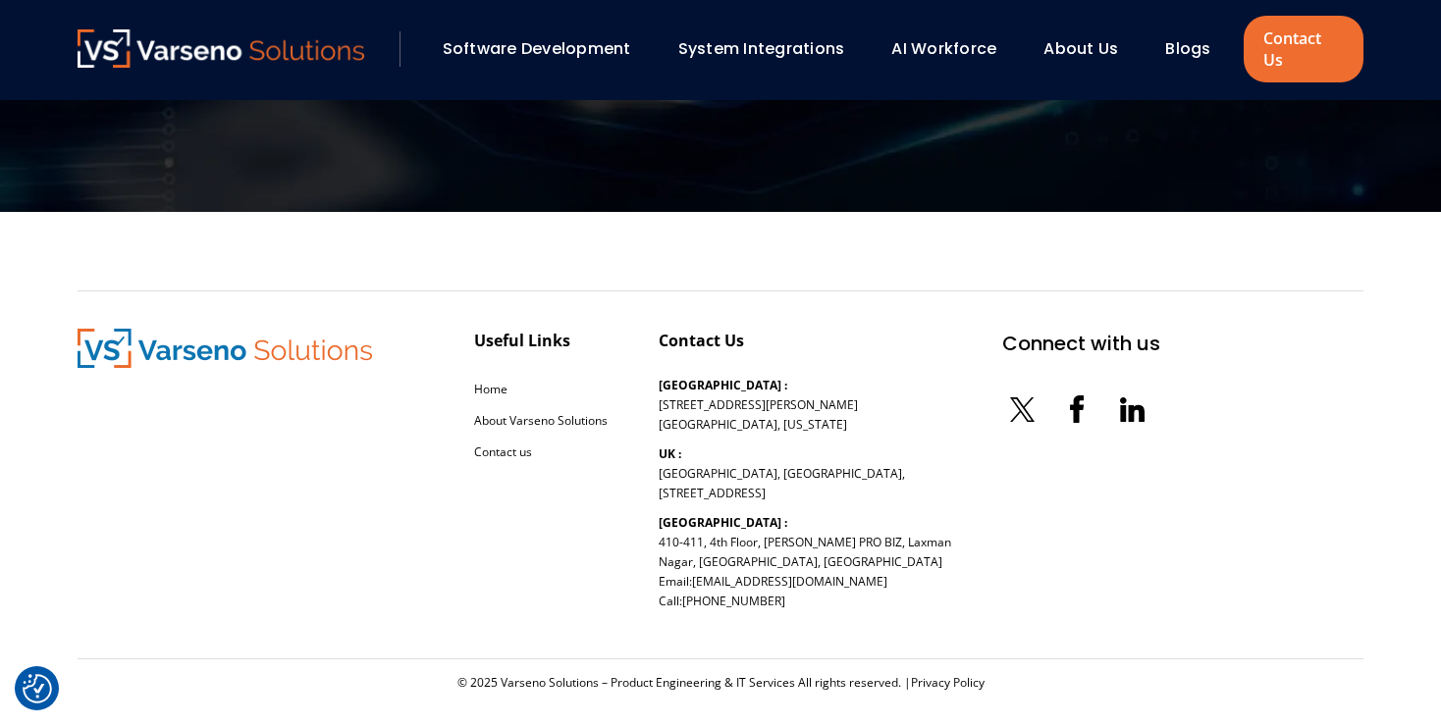
click at [567, 37] on link "Software Development" at bounding box center [537, 48] width 188 height 23
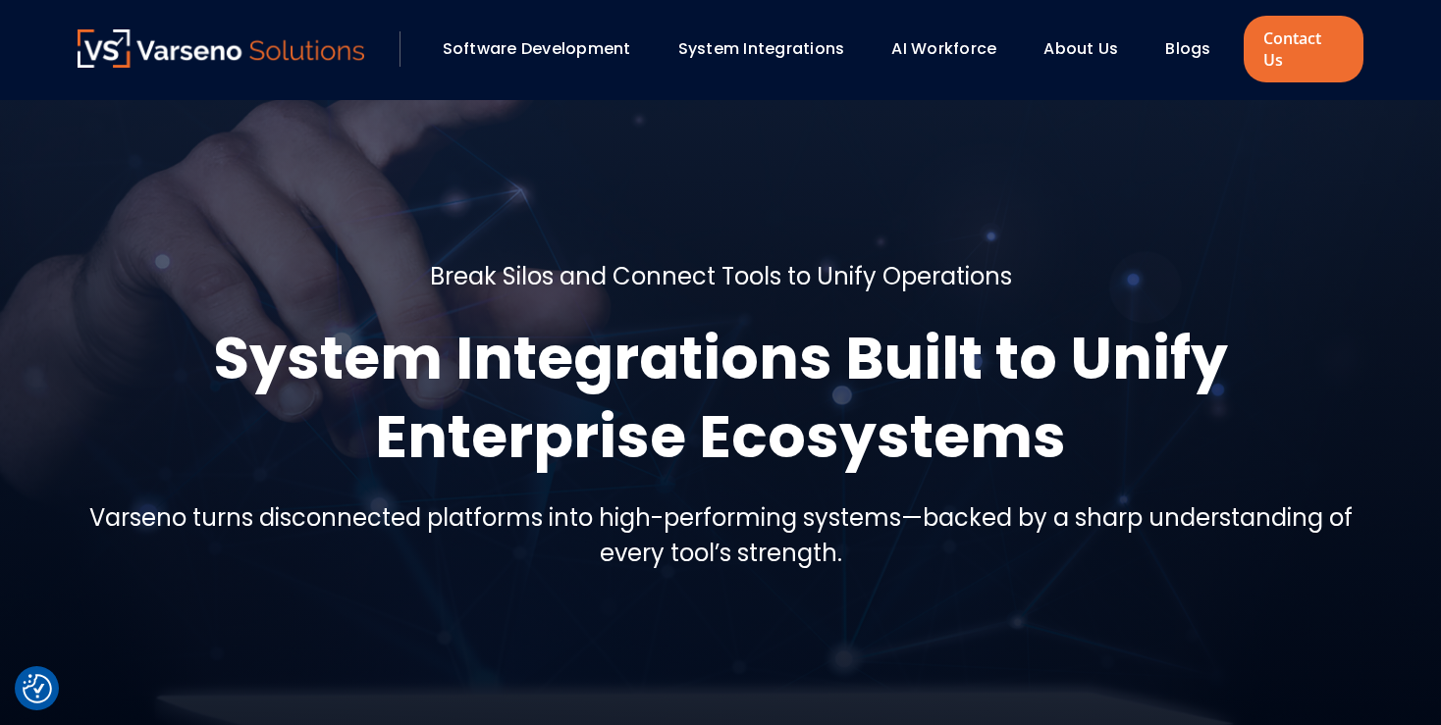
scroll to position [3680, 0]
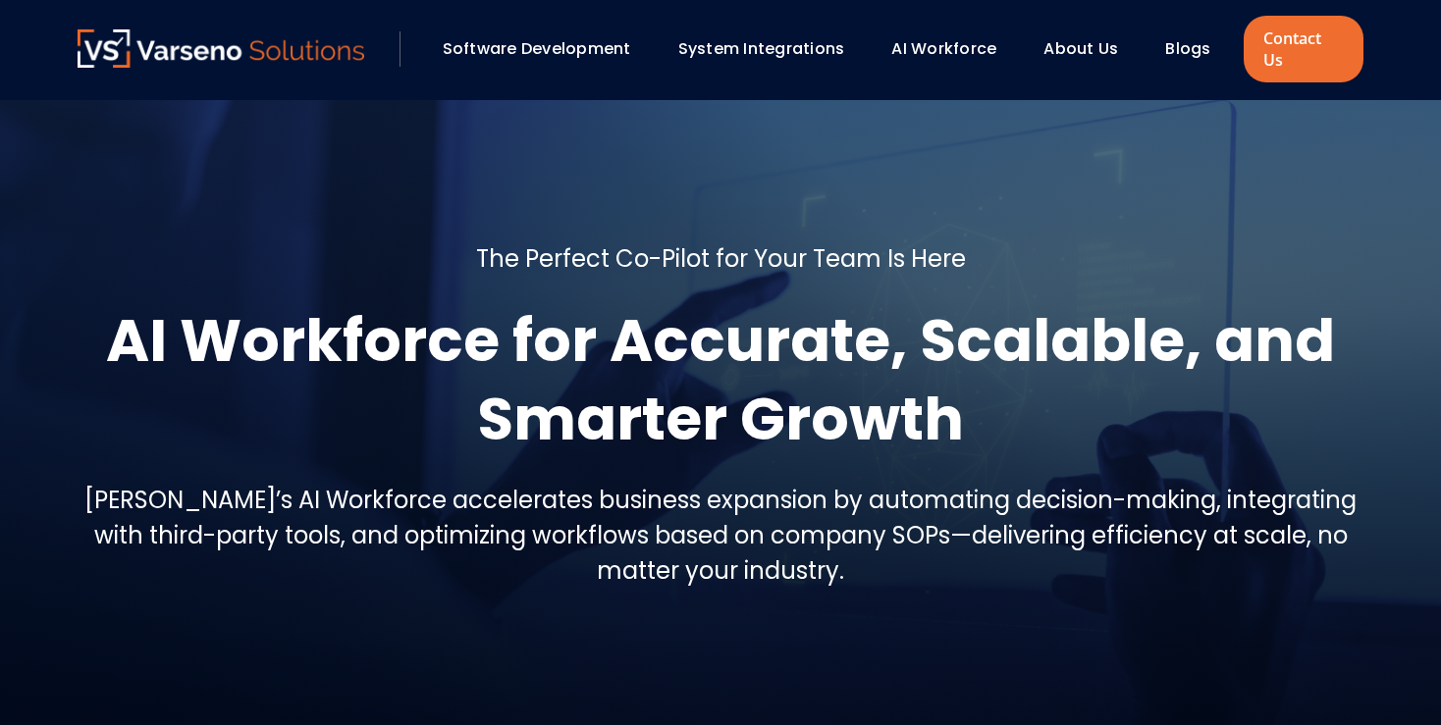
scroll to position [958, 0]
